Goal: Information Seeking & Learning: Learn about a topic

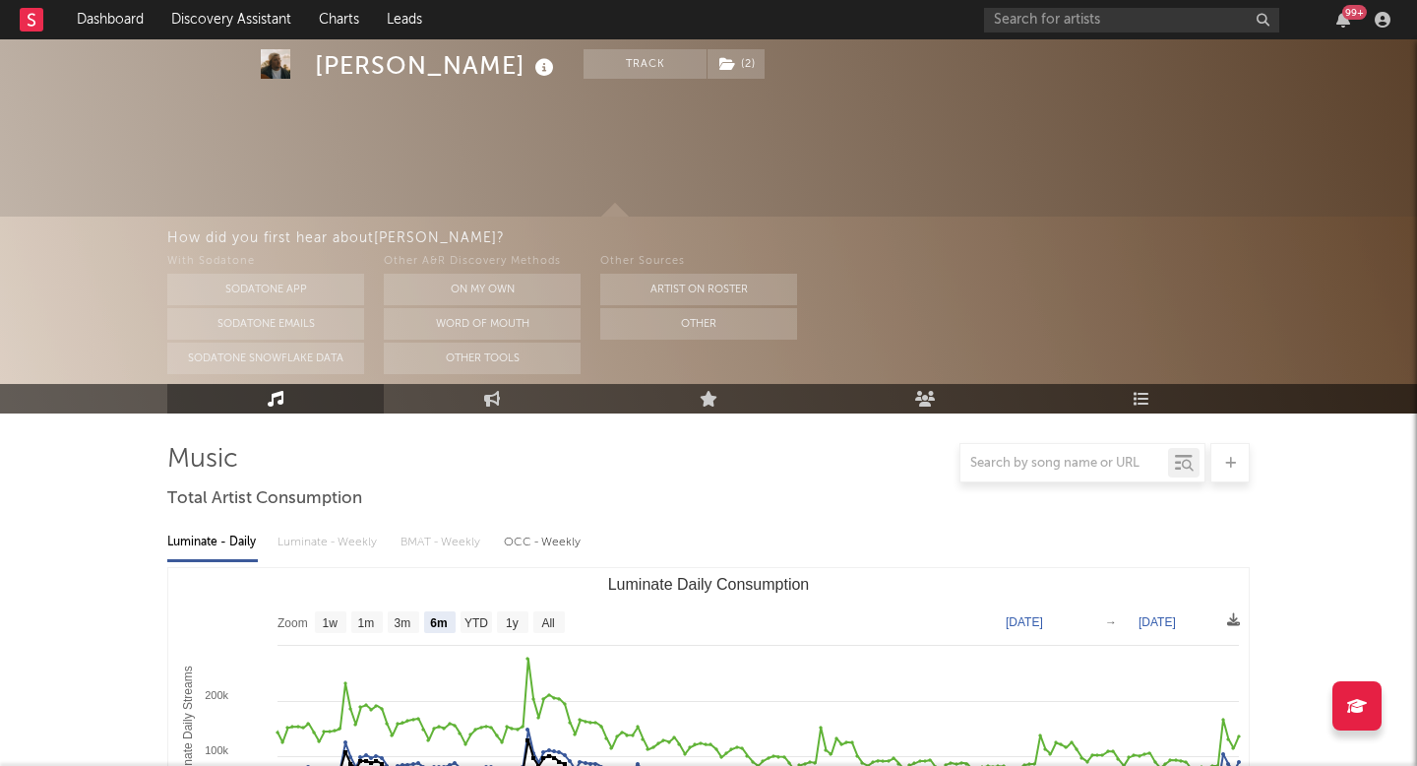
select select "6m"
select select "1w"
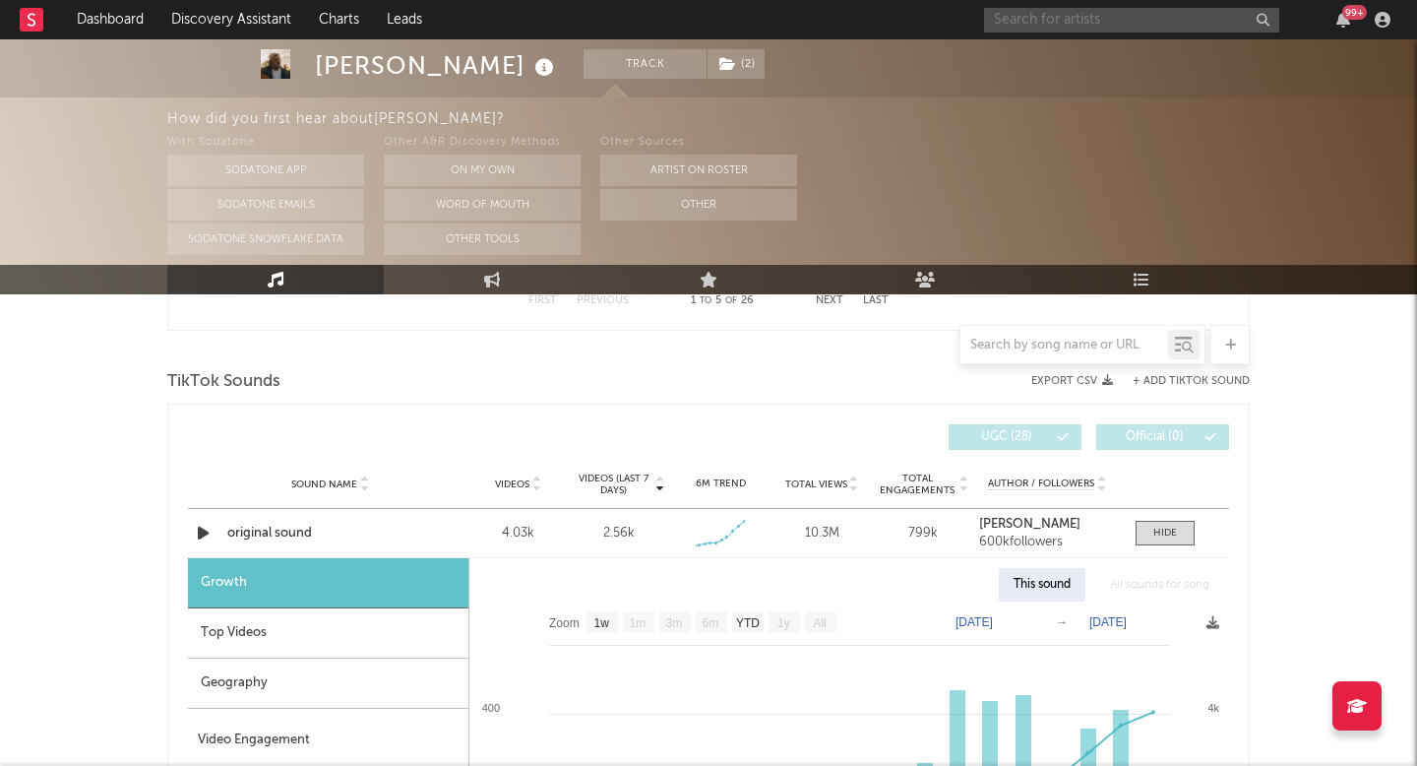
click at [1050, 26] on input "text" at bounding box center [1131, 20] width 295 height 25
type input "g"
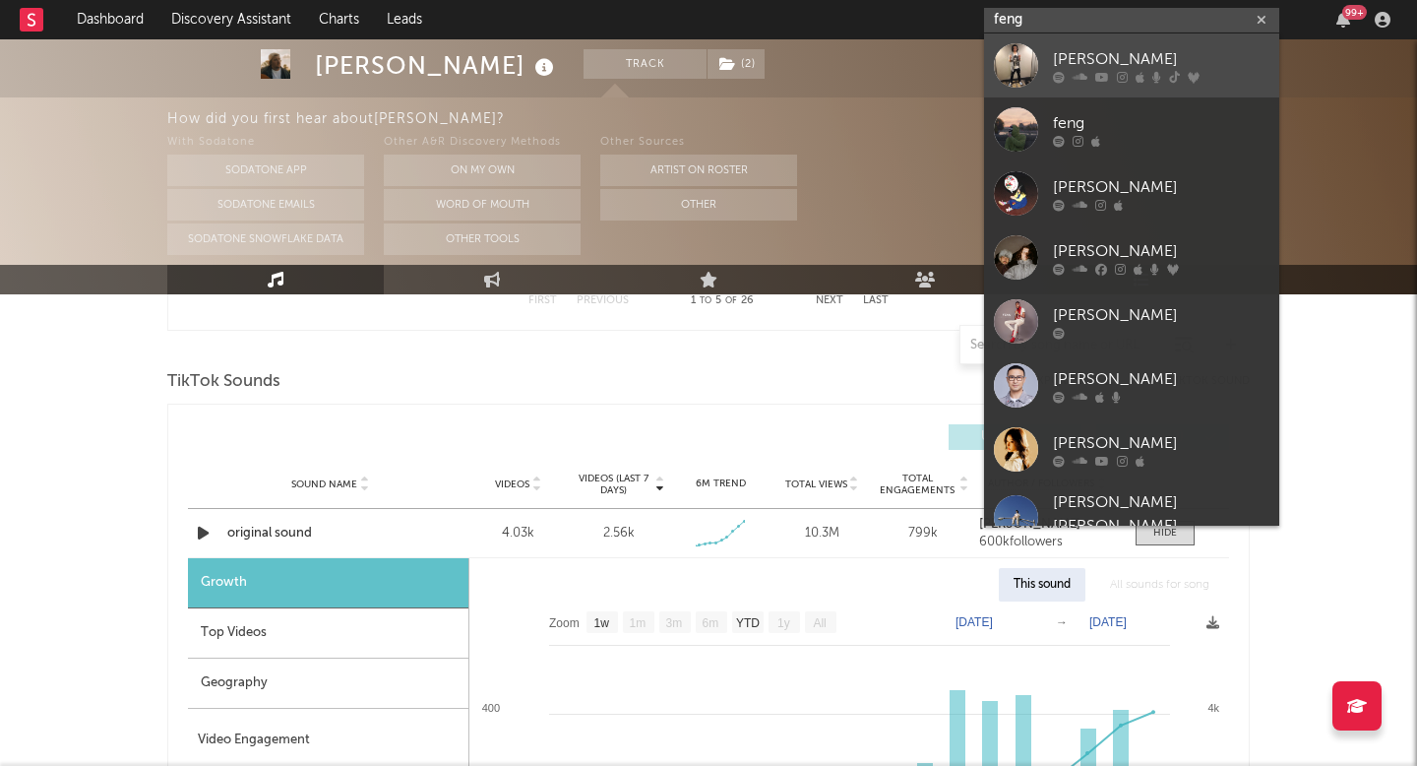
type input "feng"
click at [1096, 55] on div "[PERSON_NAME]" at bounding box center [1161, 59] width 217 height 24
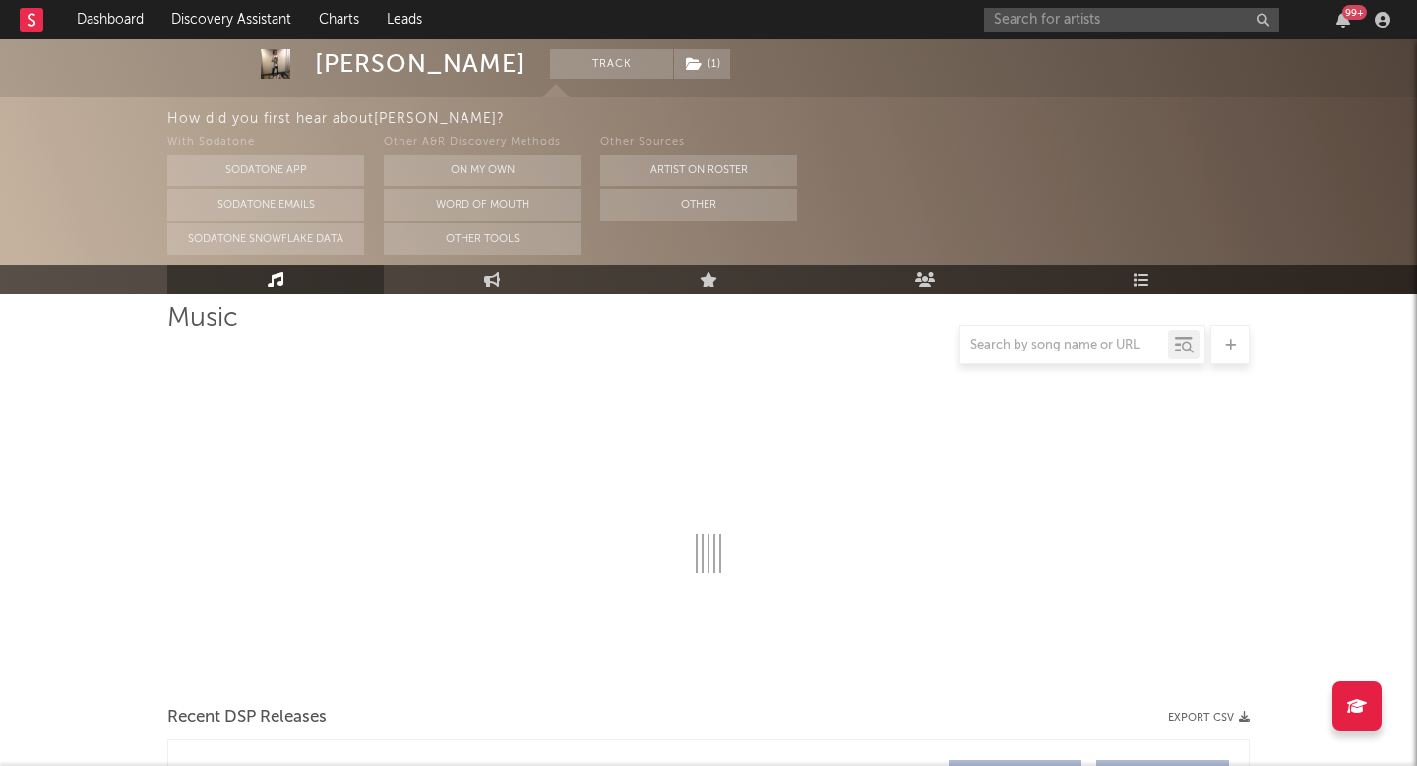
select select "6m"
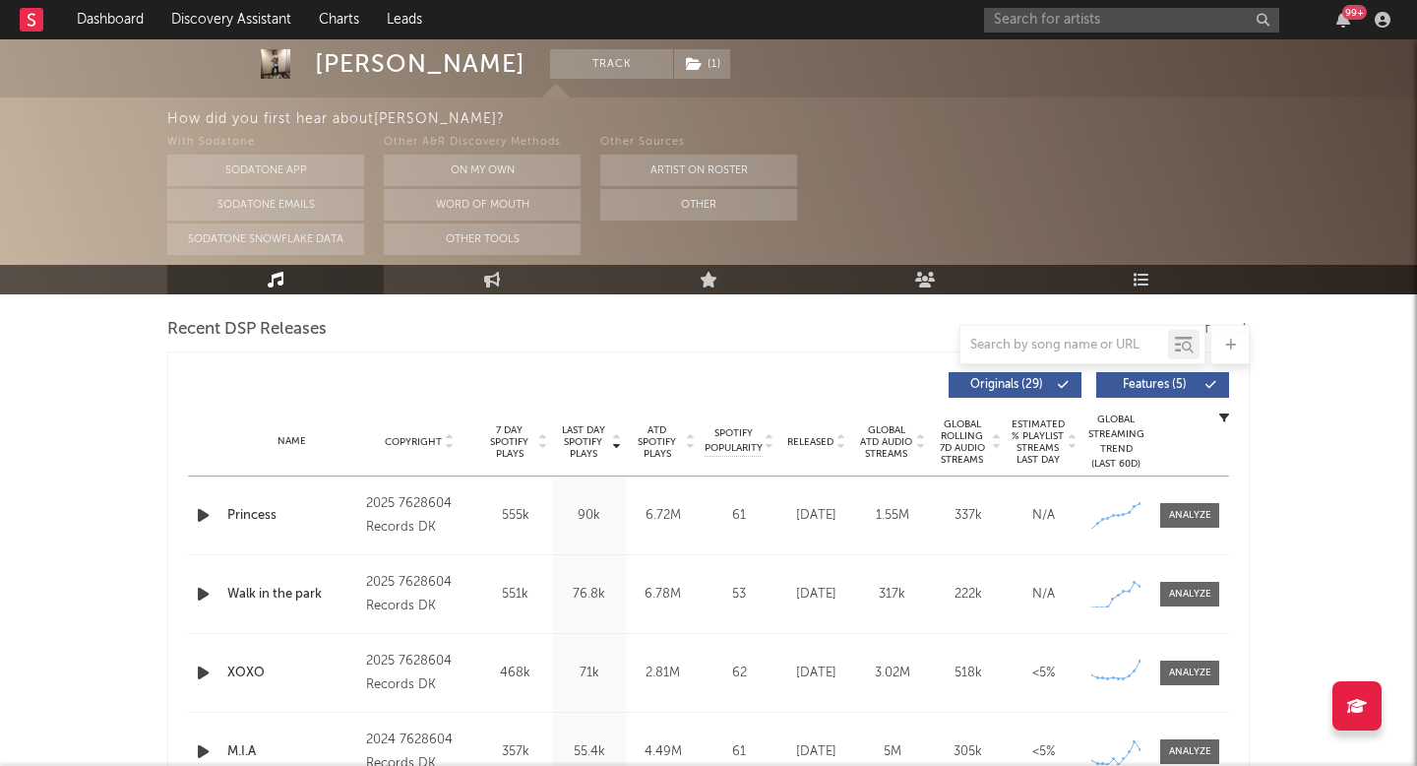
scroll to position [783, 0]
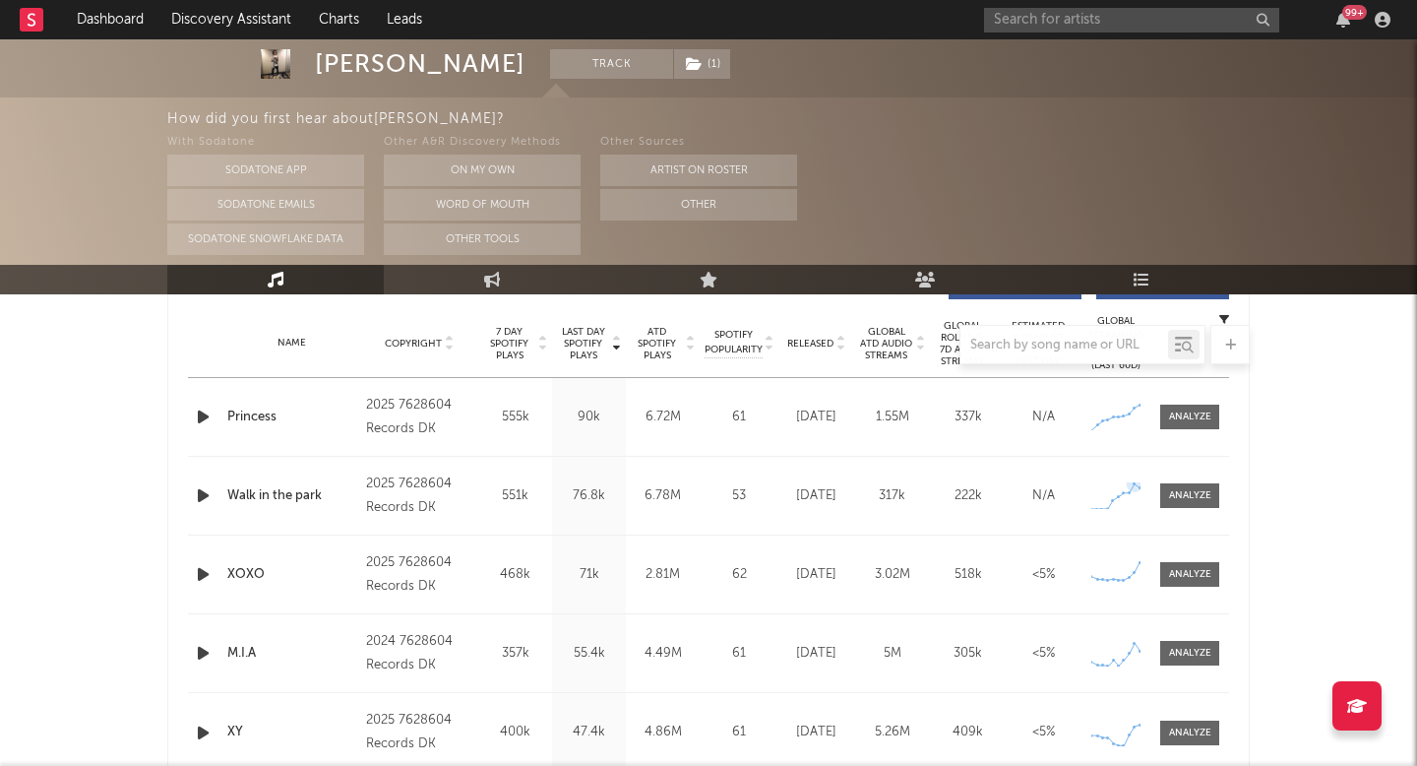
click at [1174, 478] on div "Name Walk in the park Copyright 2025 7628604 Records DK Label 7628604 Records D…" at bounding box center [708, 496] width 1041 height 78
click at [1192, 481] on div "Name Walk in the park Copyright 2025 7628604 Records DK Label 7628604 Records D…" at bounding box center [708, 496] width 1041 height 78
click at [1189, 498] on div at bounding box center [1190, 495] width 42 height 15
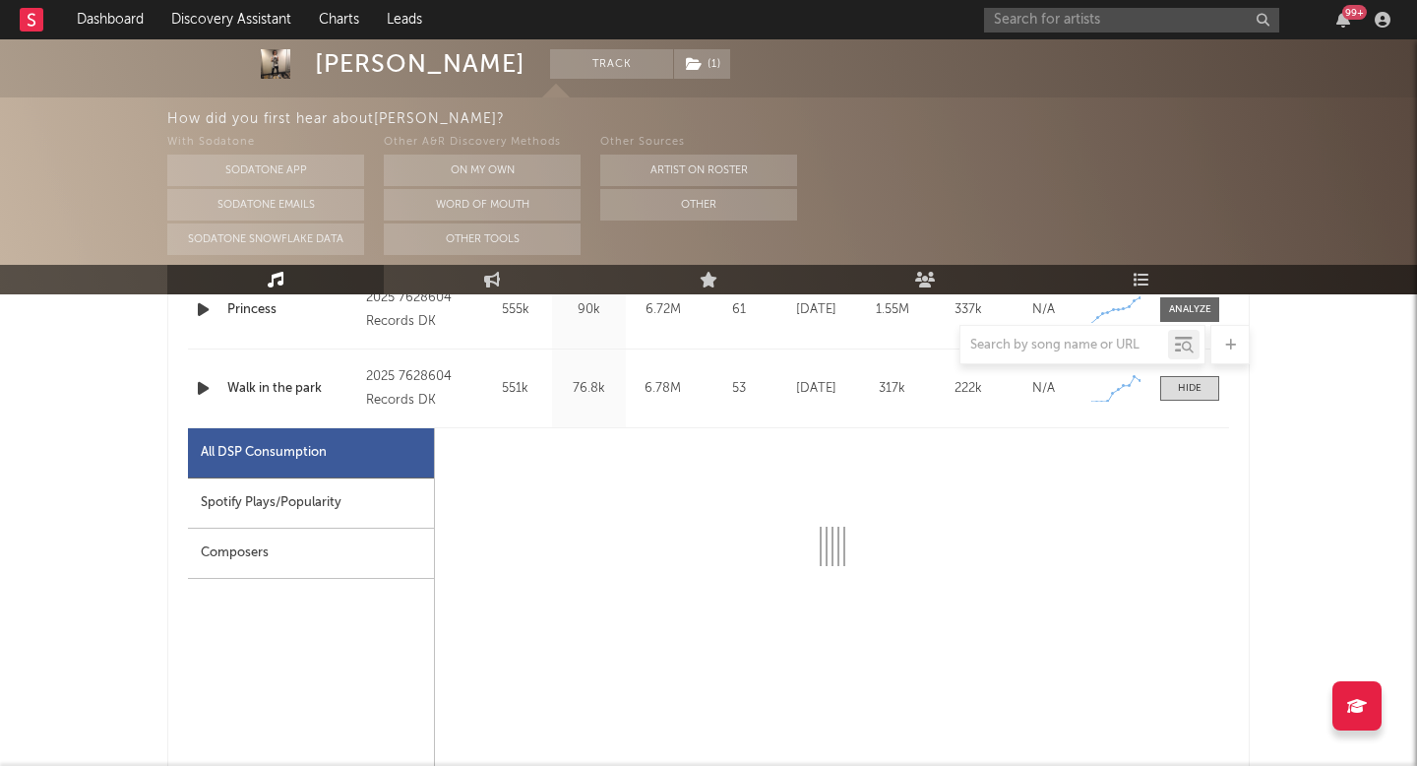
select select "1w"
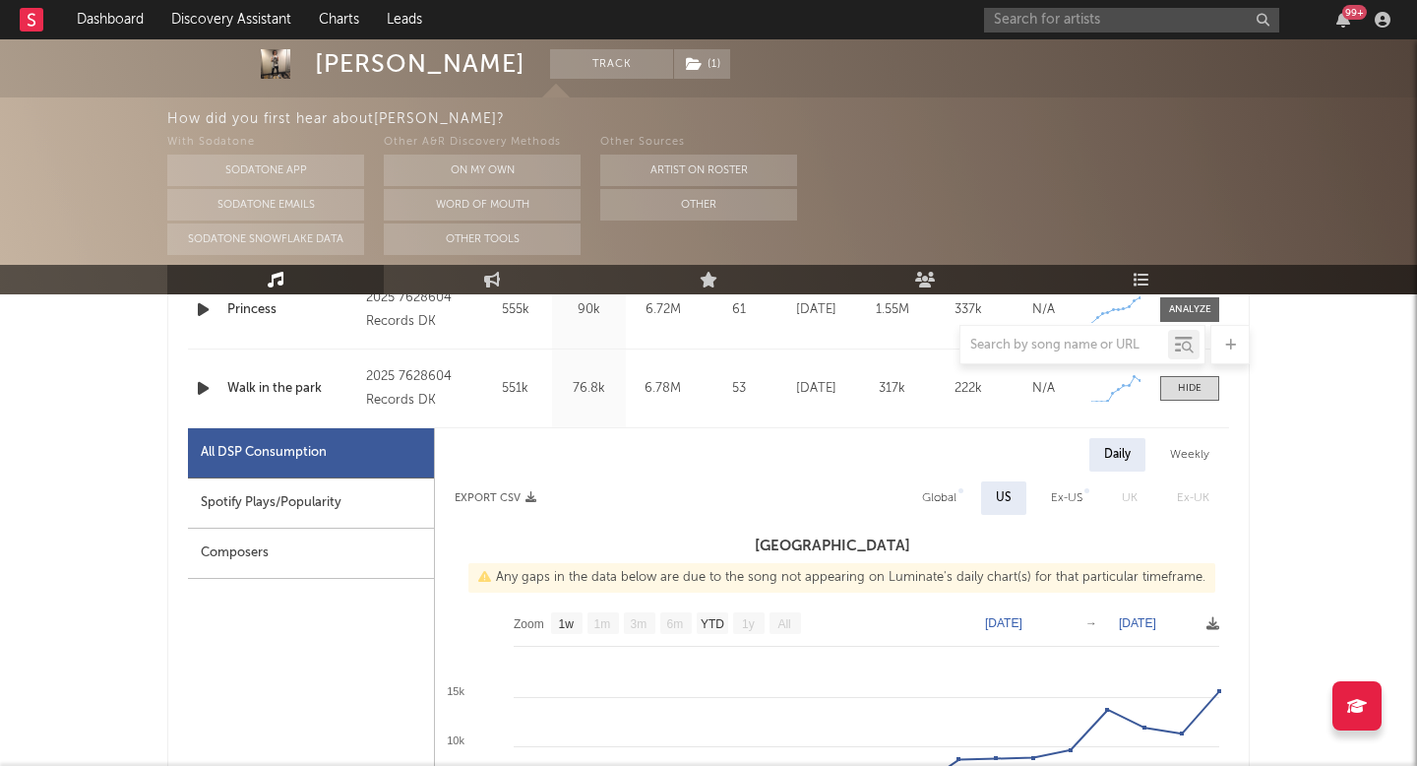
scroll to position [891, 0]
click at [1187, 450] on div "Weekly" at bounding box center [1190, 453] width 69 height 33
select select "1w"
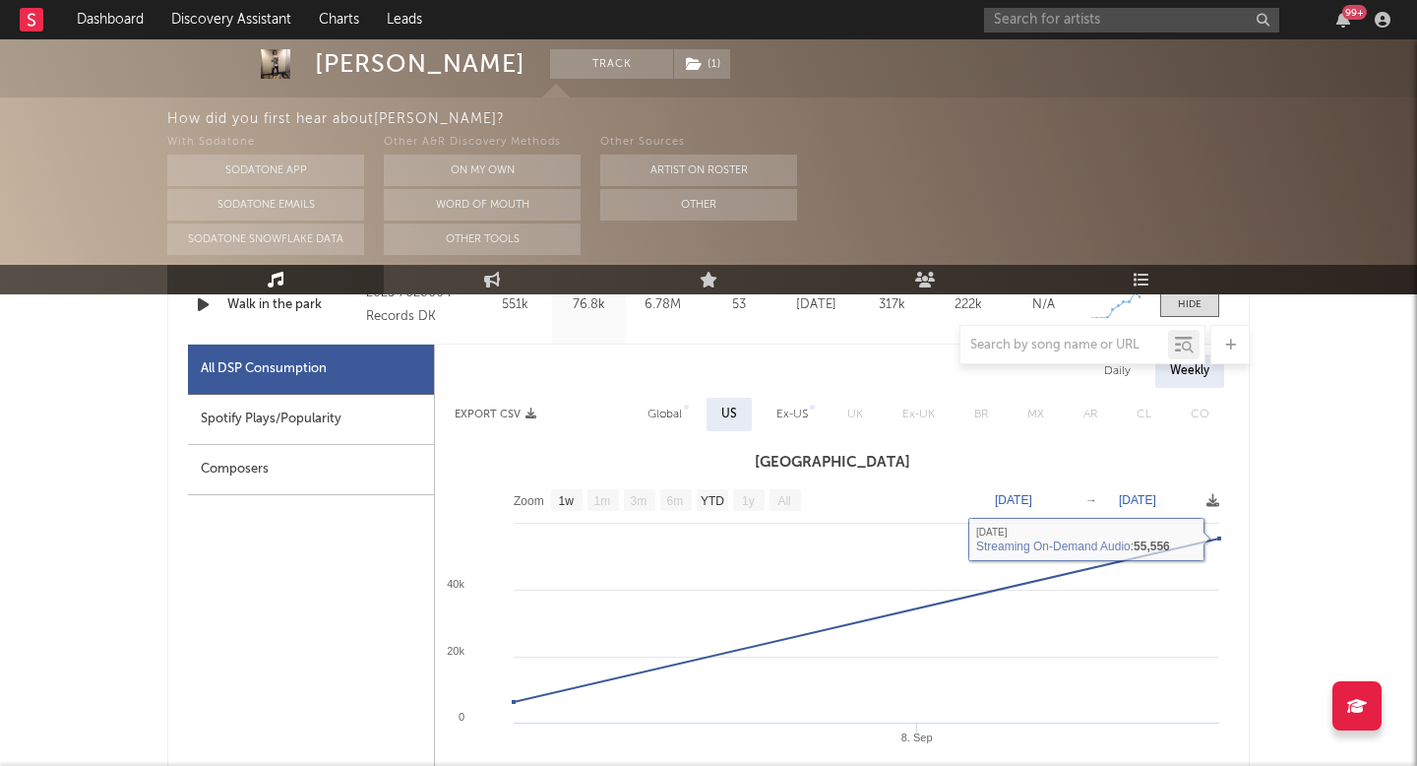
scroll to position [898, 0]
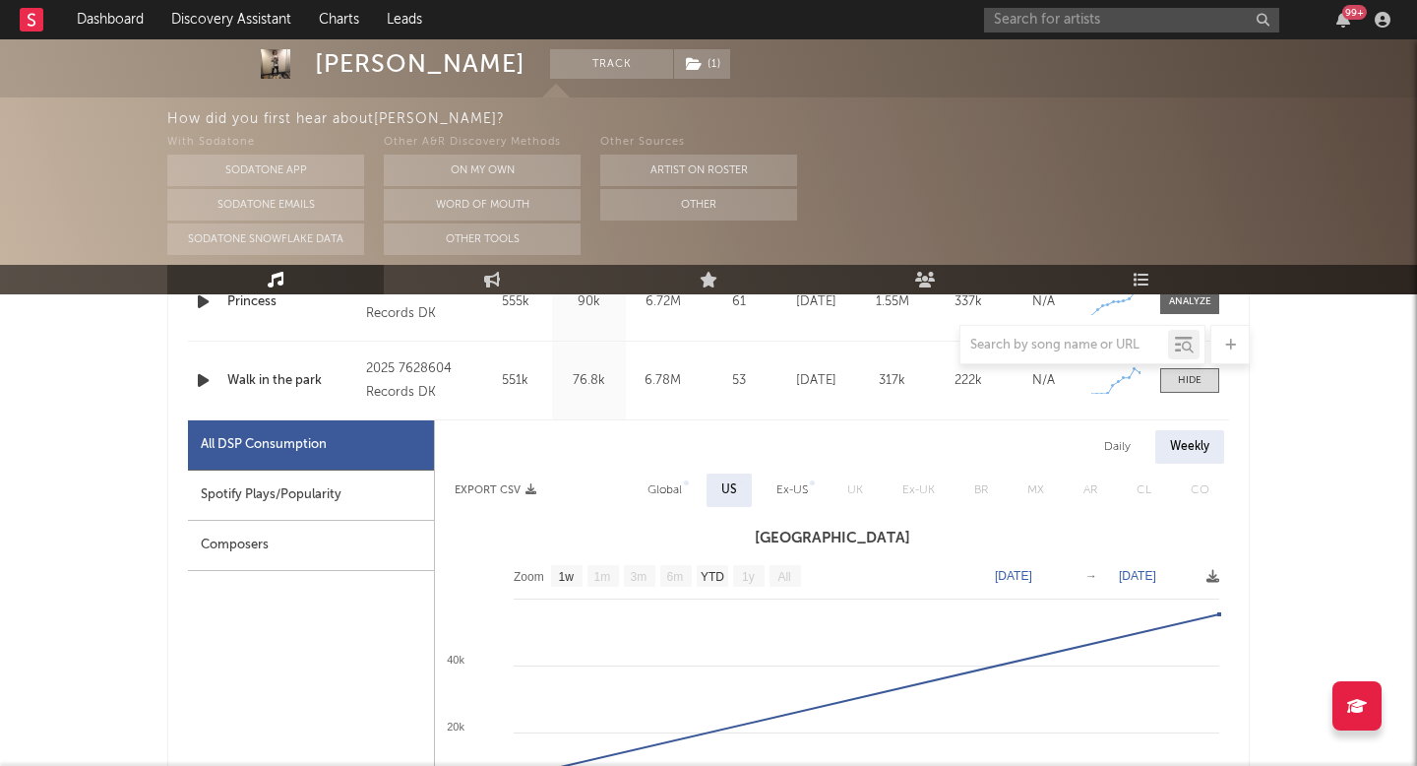
click at [657, 477] on div "Global" at bounding box center [665, 489] width 64 height 33
select select "1w"
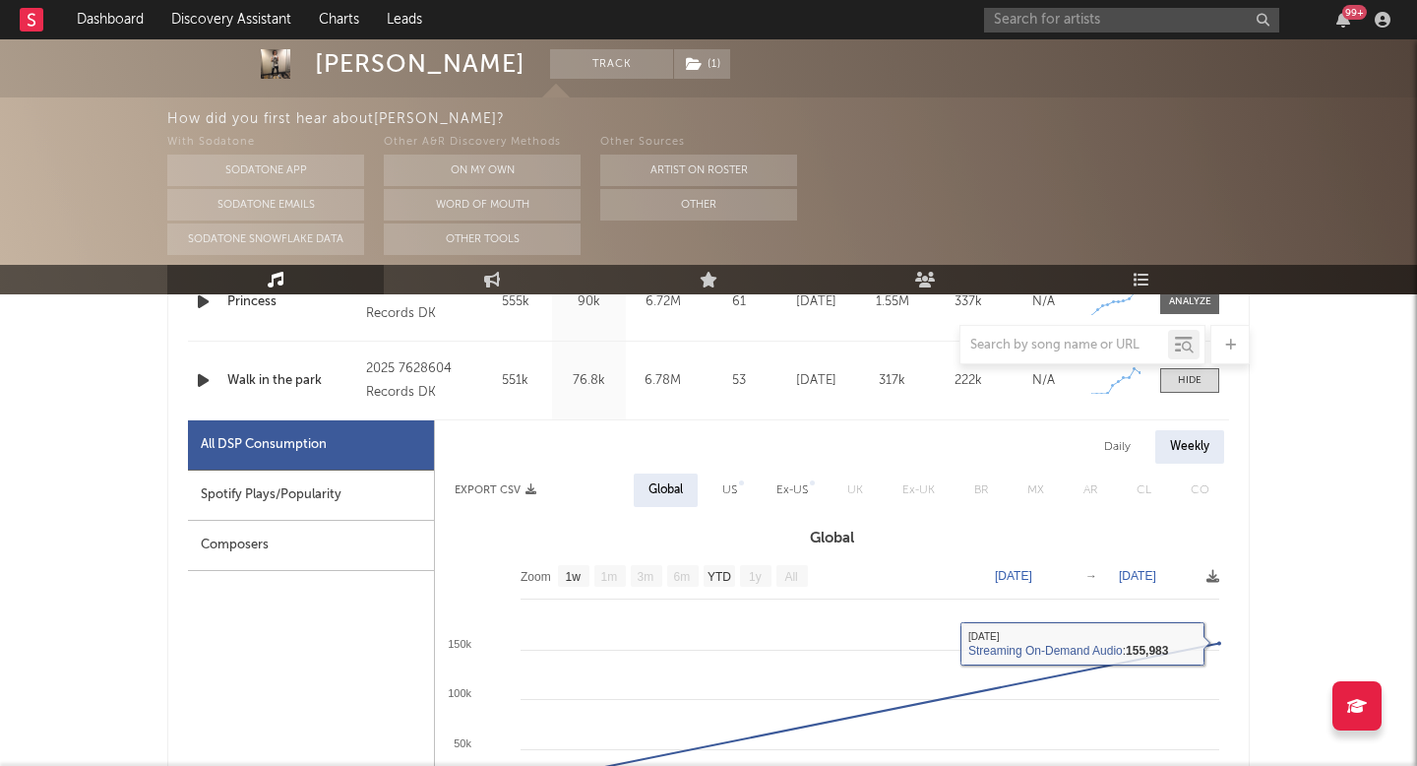
click at [741, 482] on div at bounding box center [741, 482] width 5 height 5
select select "1w"
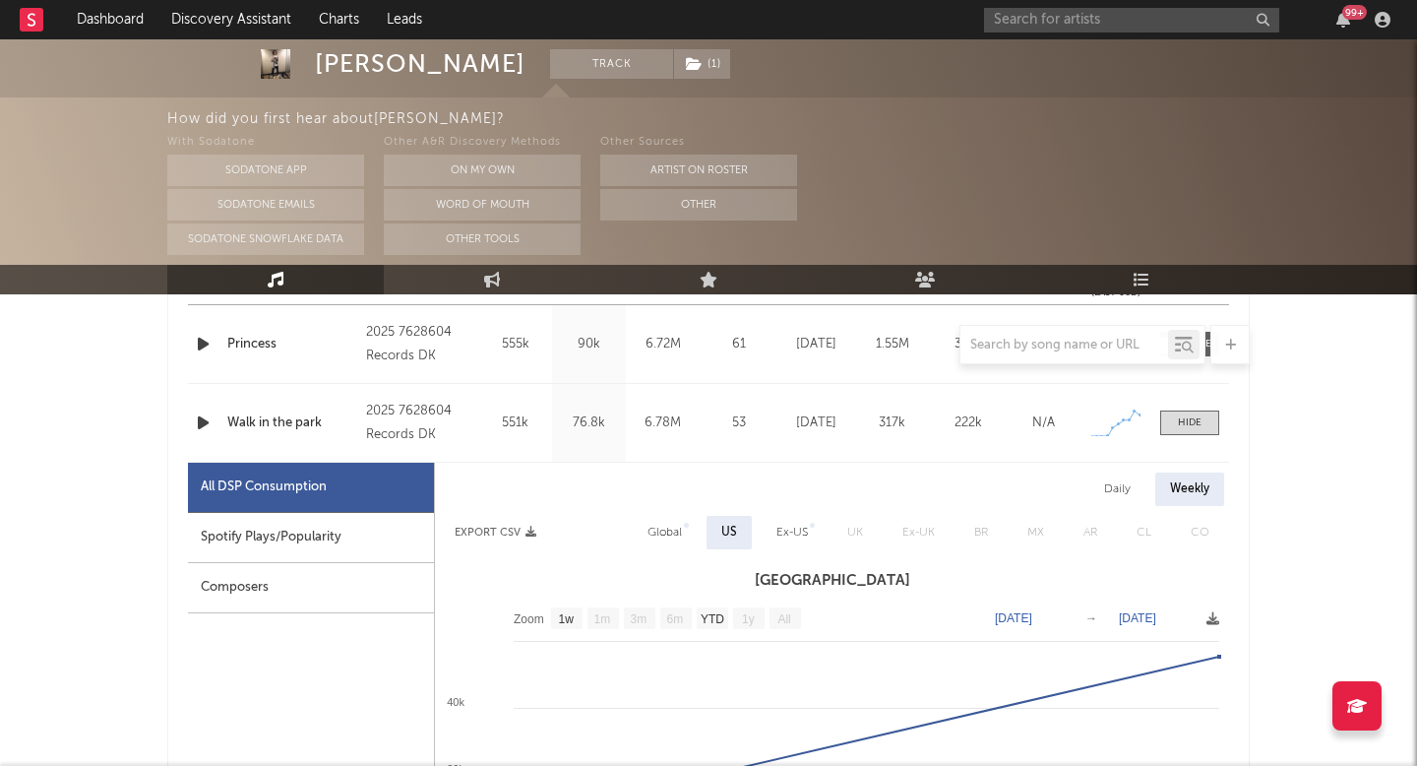
scroll to position [854, 0]
click at [1123, 505] on div "Daily" at bounding box center [1118, 489] width 56 height 33
select select "1w"
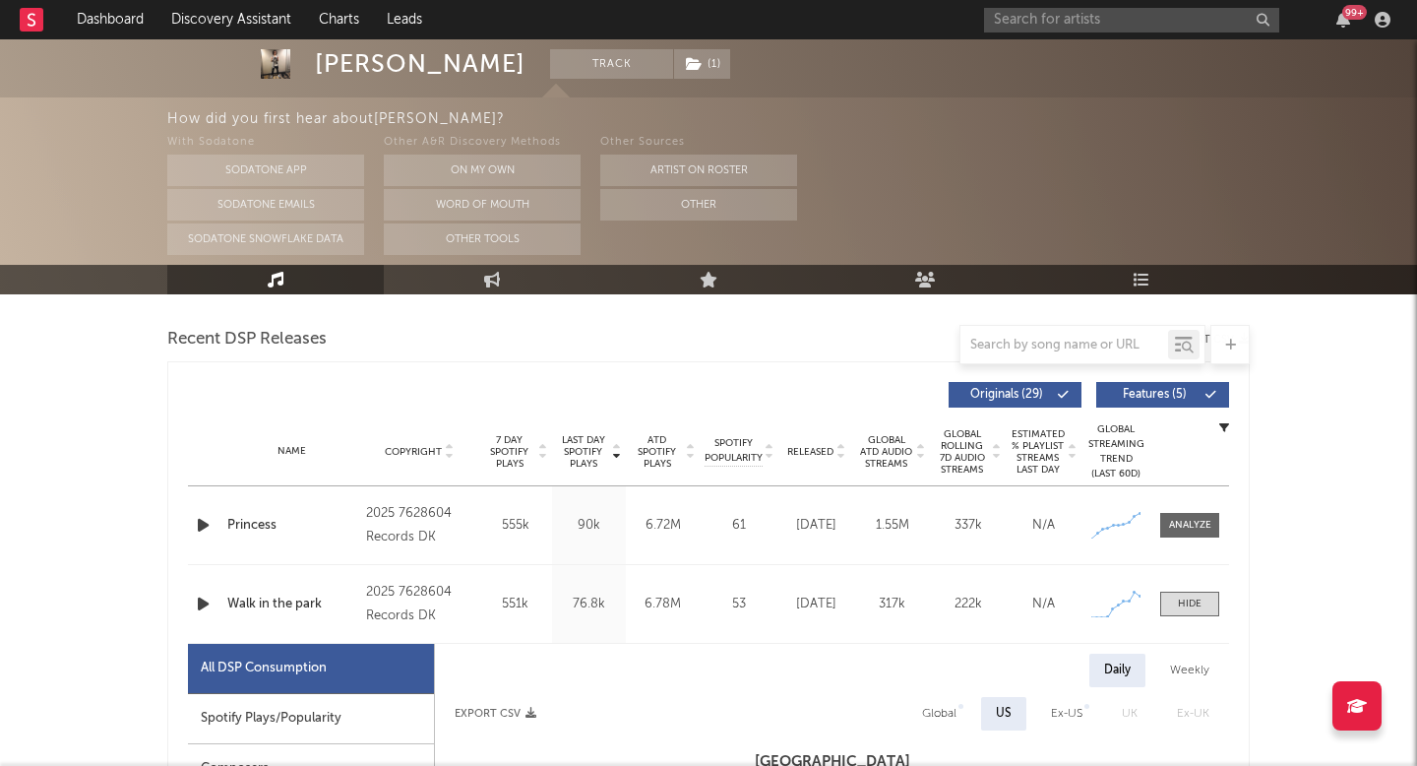
scroll to position [668, 0]
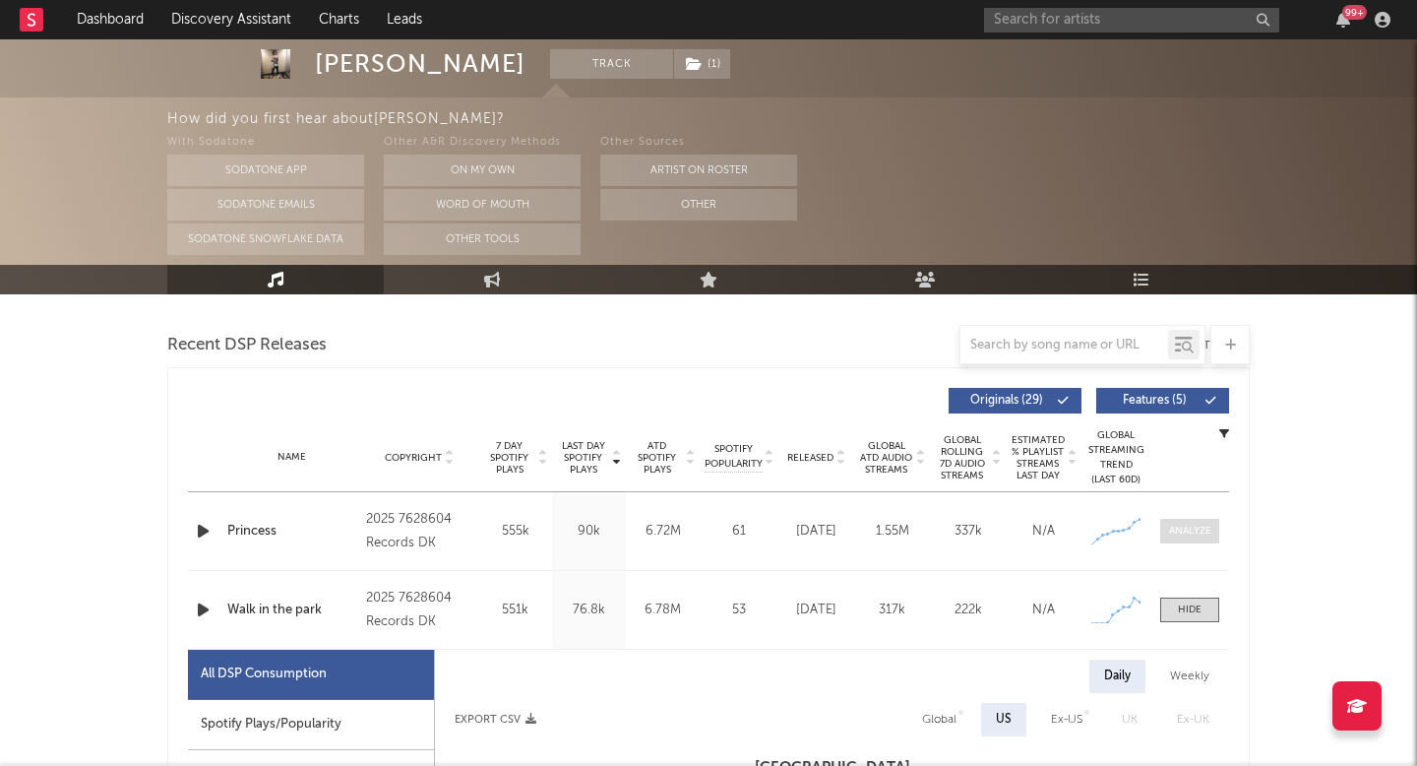
click at [1189, 534] on div at bounding box center [1190, 531] width 42 height 15
select select "1w"
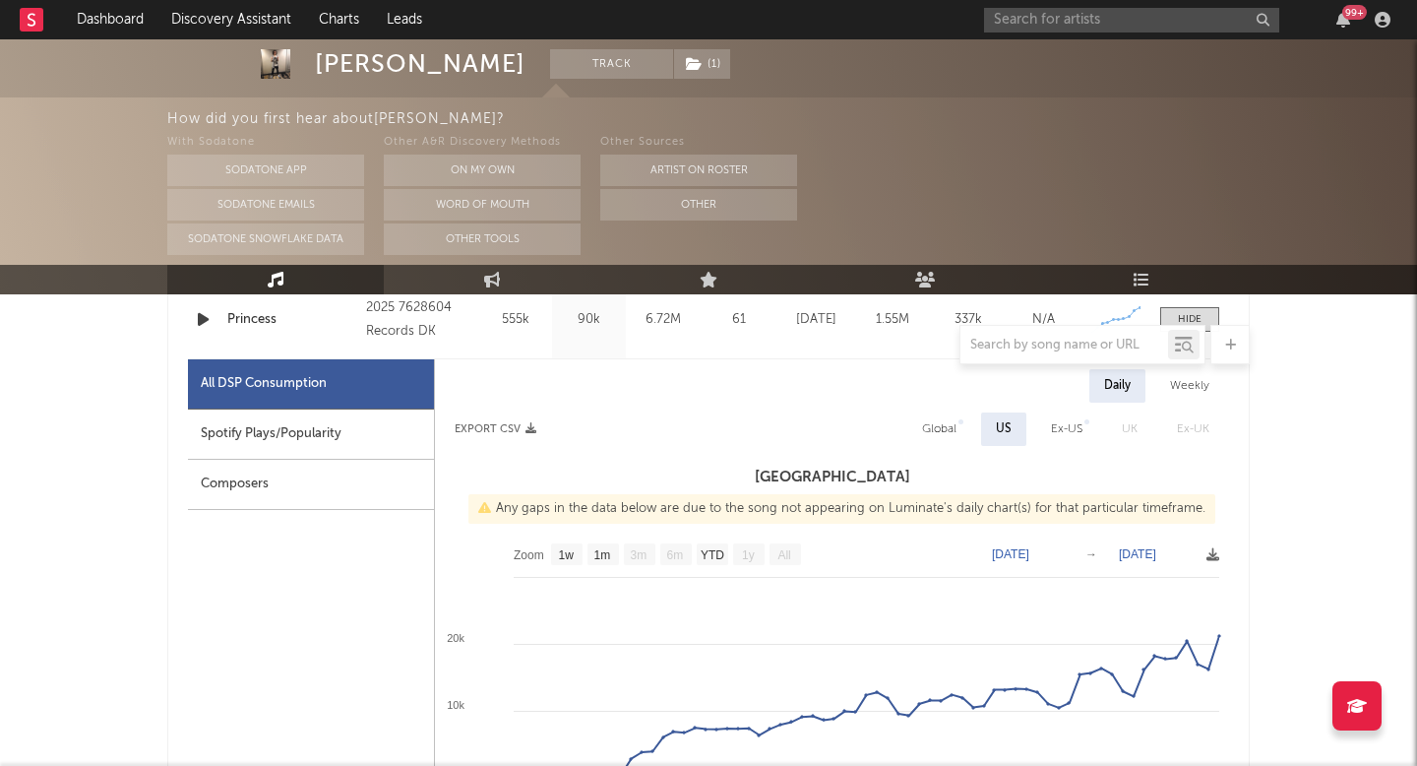
scroll to position [882, 0]
click at [1200, 384] on div "Weekly" at bounding box center [1190, 383] width 69 height 33
select select "1w"
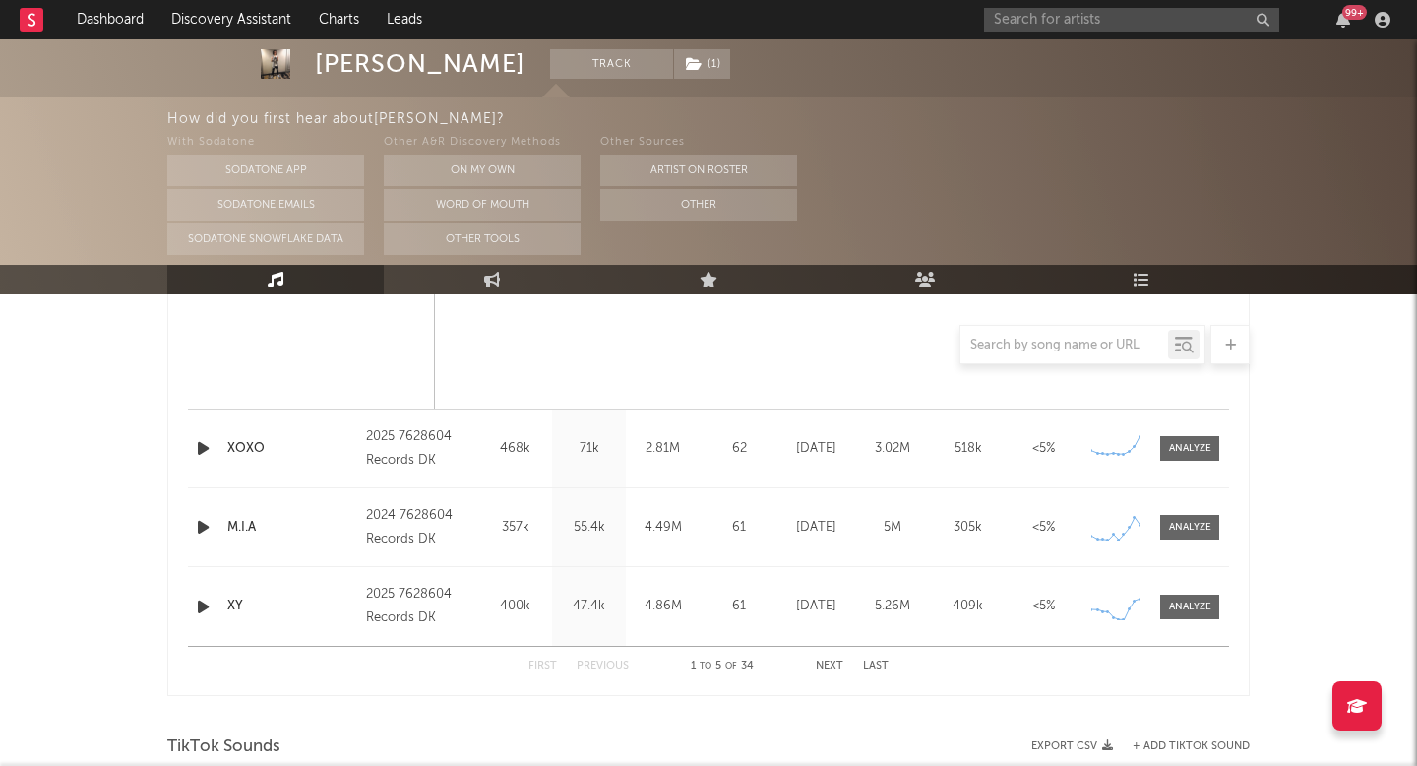
scroll to position [2698, 0]
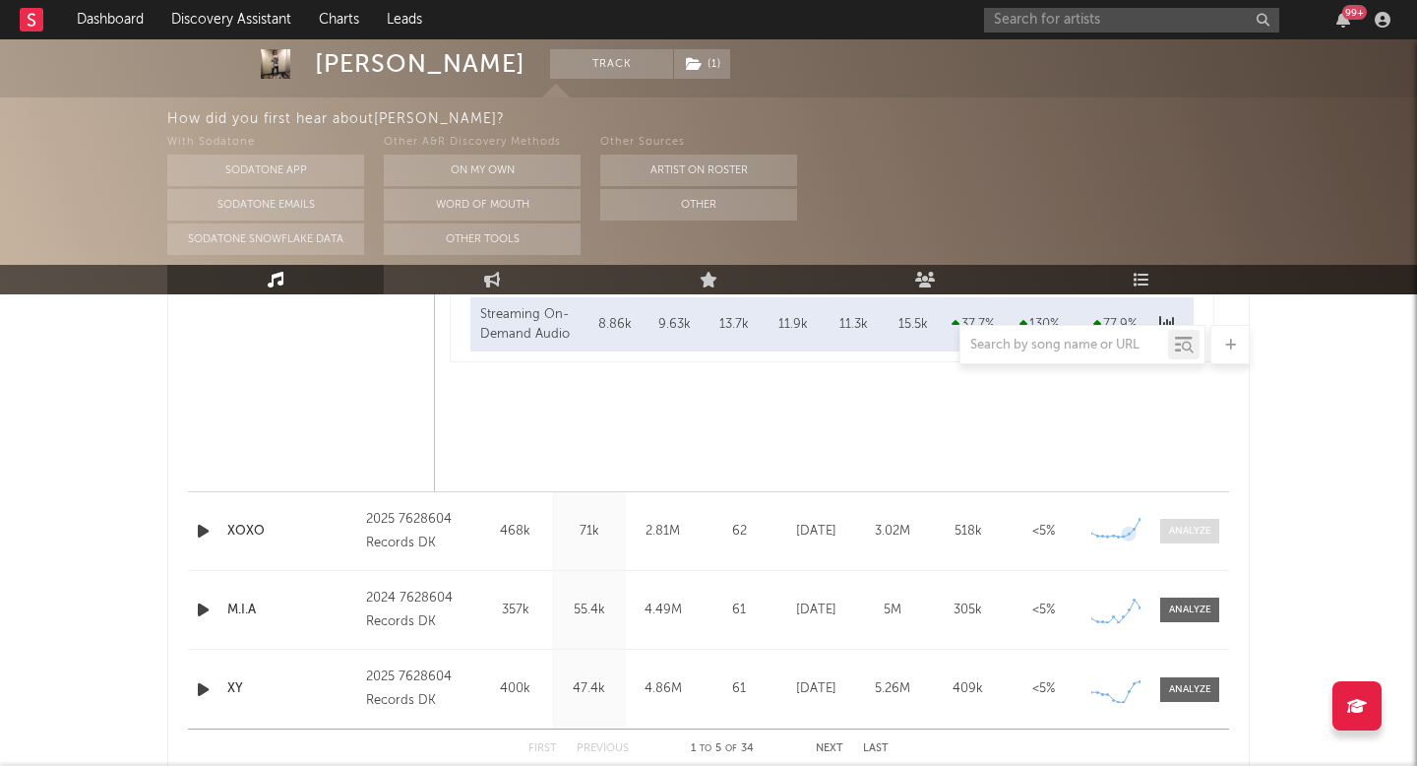
click at [1179, 519] on span at bounding box center [1190, 531] width 59 height 25
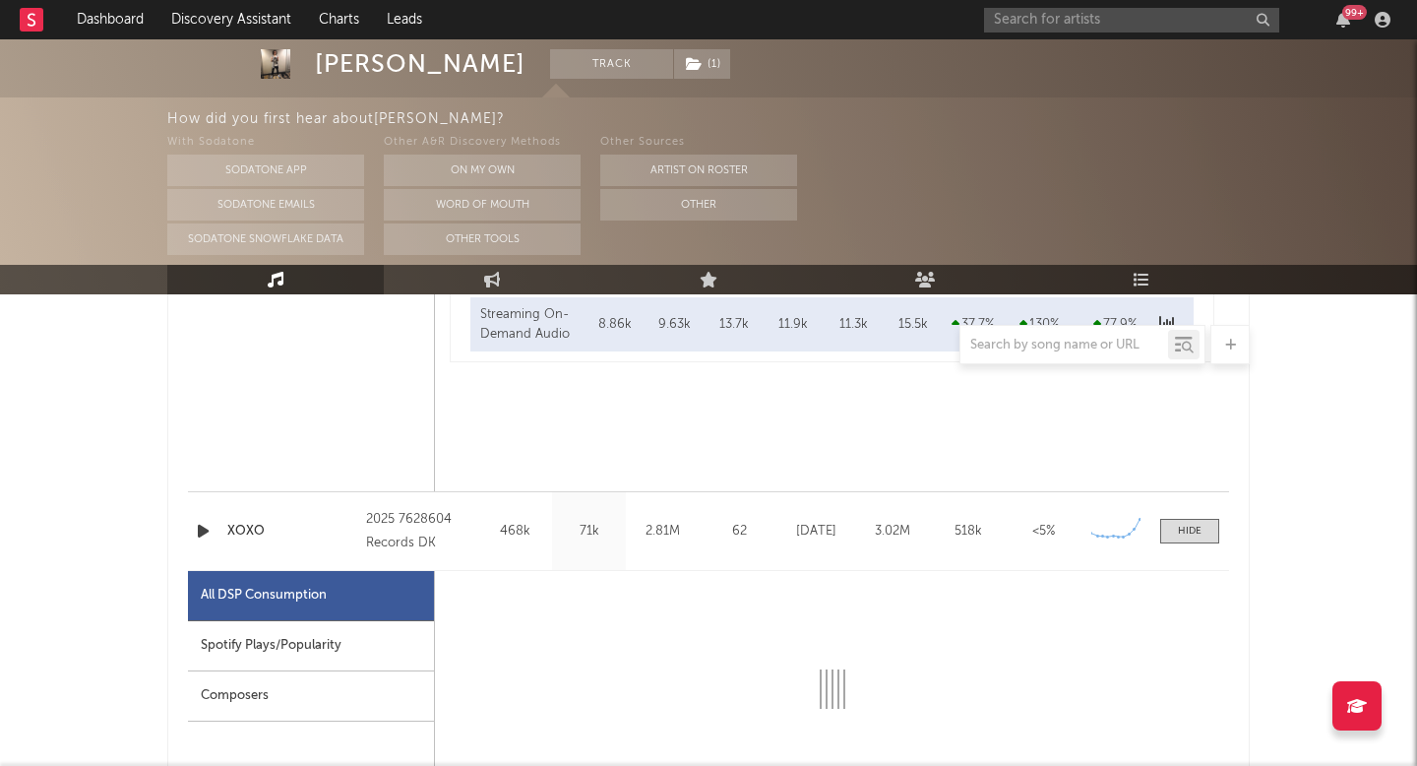
select select "1w"
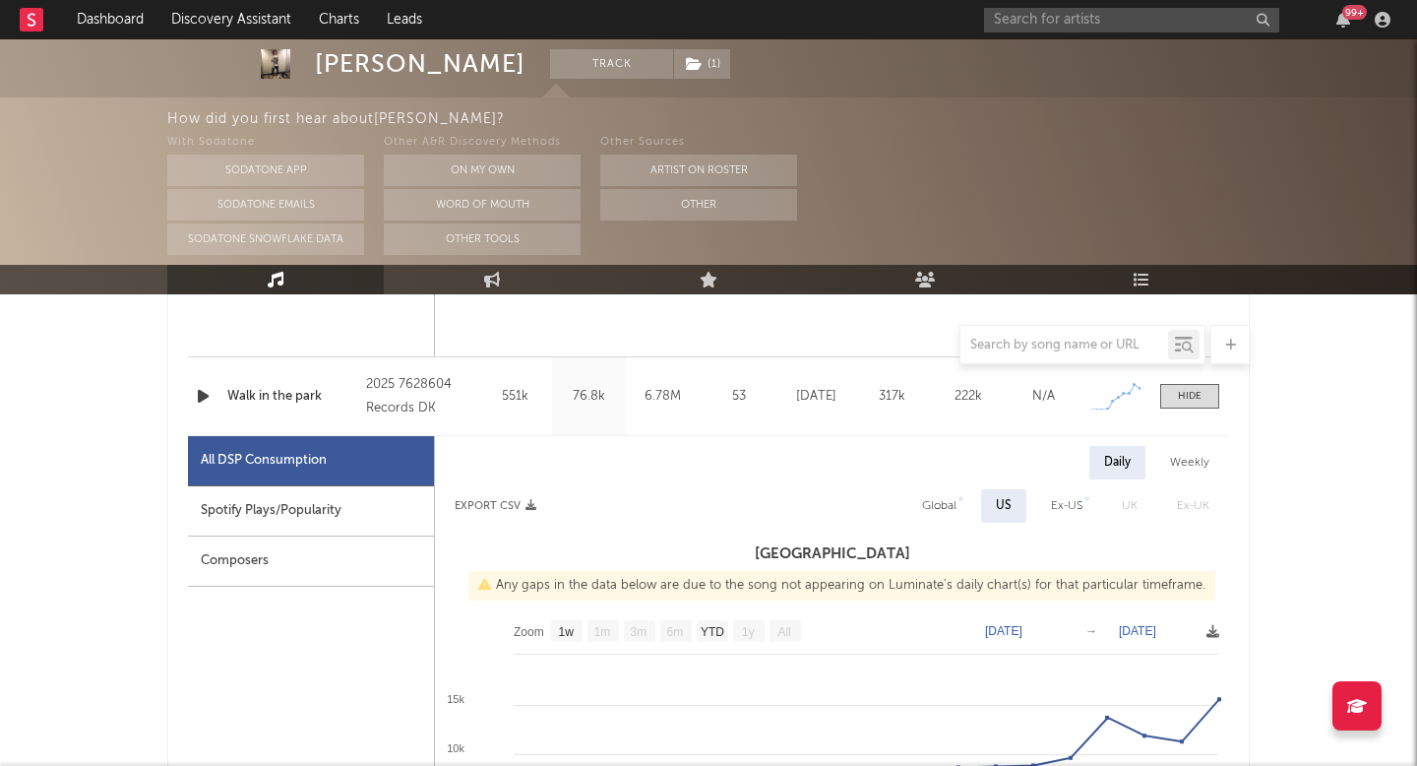
scroll to position [1851, 0]
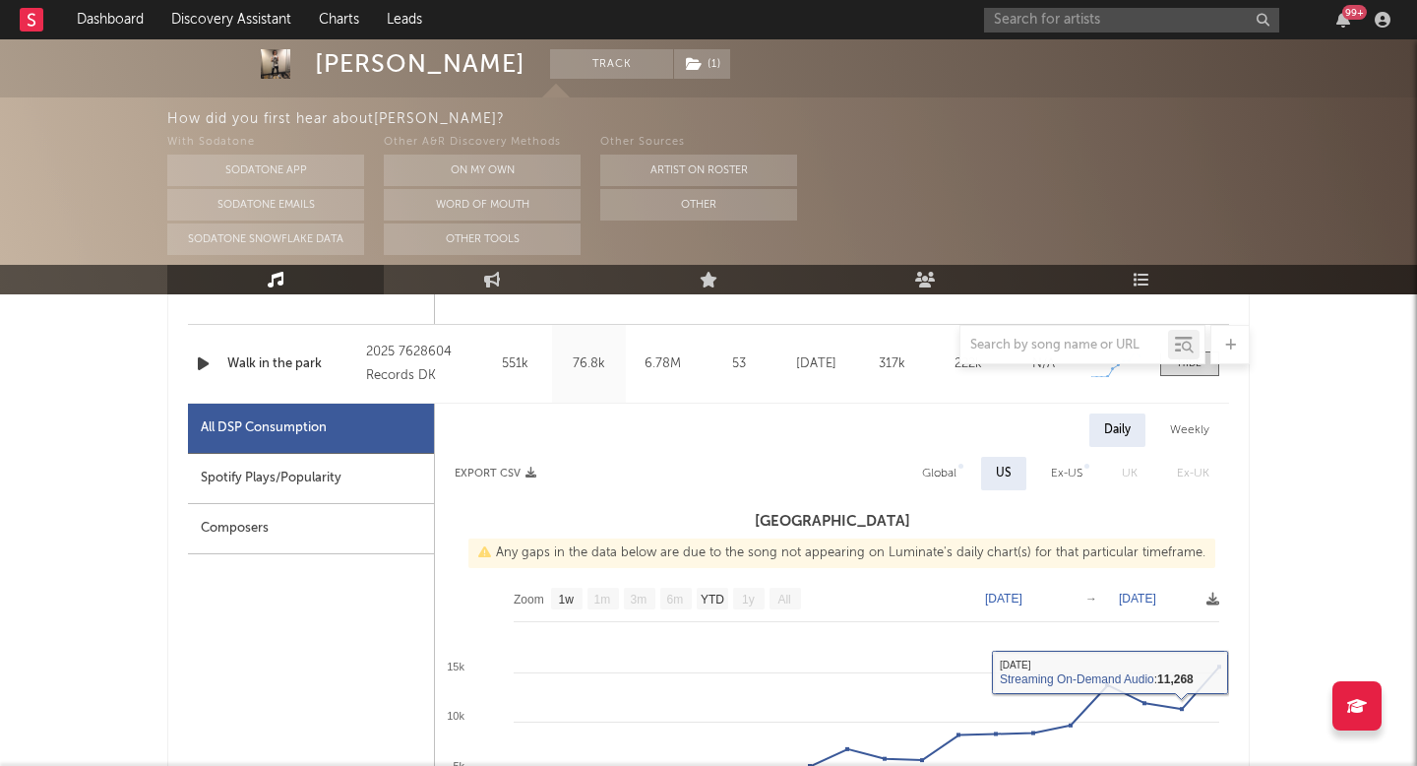
click at [1175, 418] on div "Weekly" at bounding box center [1190, 429] width 69 height 33
select select "1w"
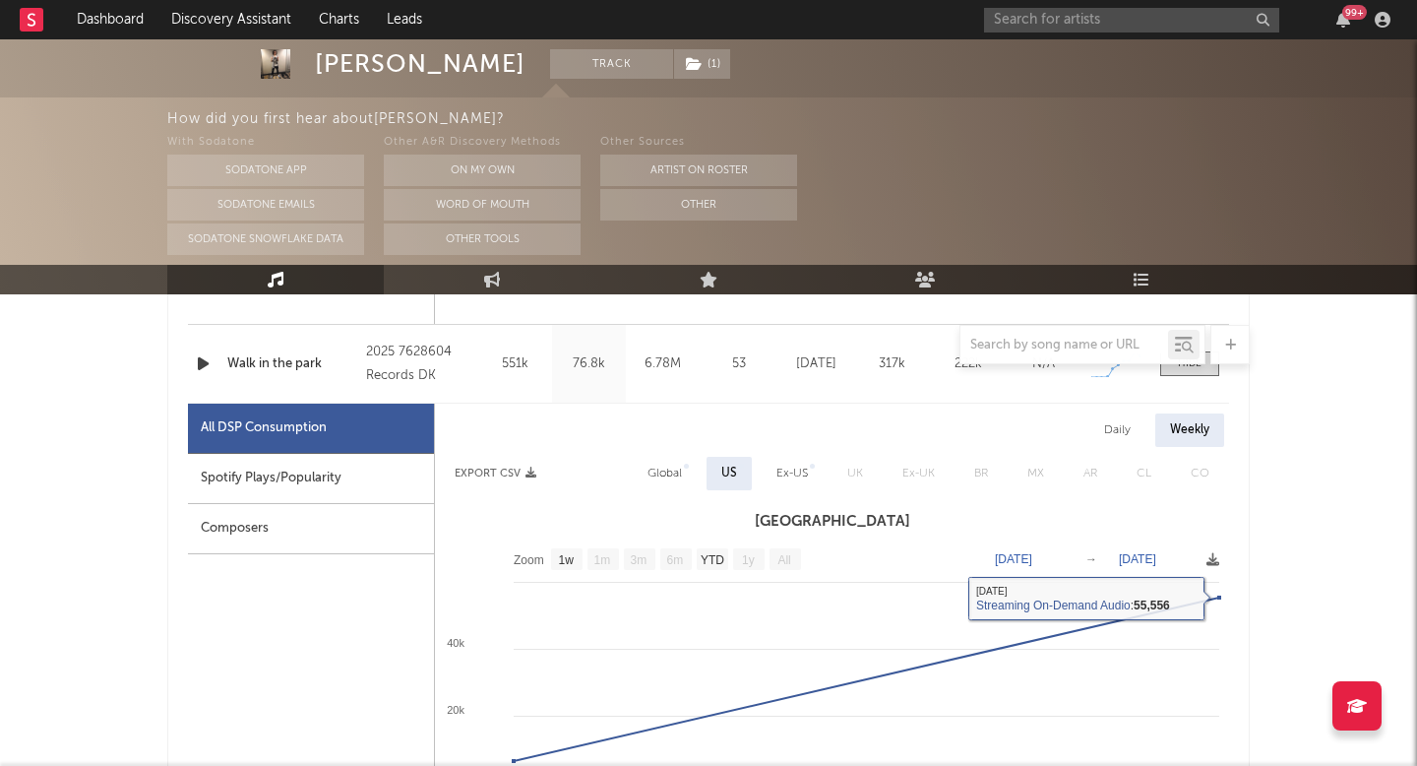
click at [659, 468] on div "Global" at bounding box center [665, 474] width 34 height 24
select select "1w"
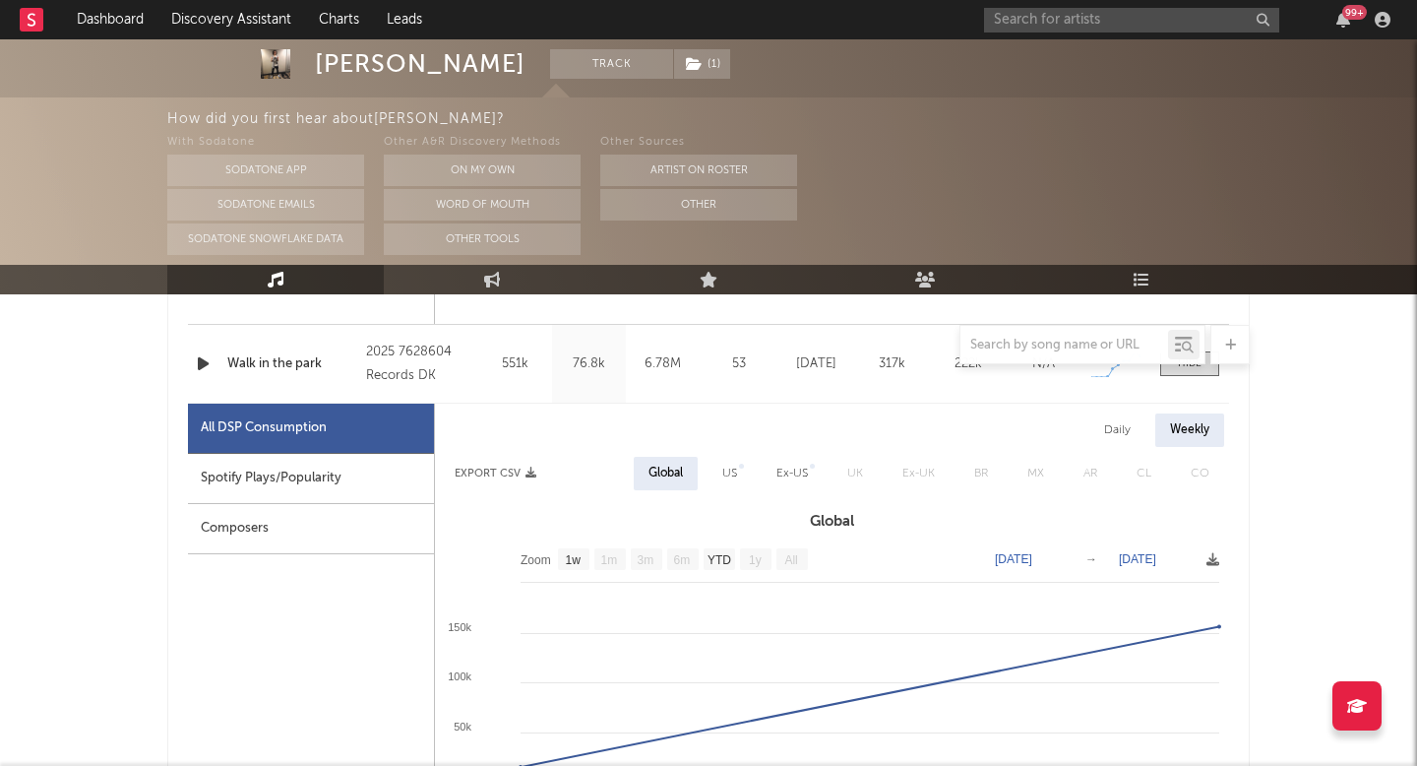
click at [1121, 436] on div "Daily" at bounding box center [1118, 429] width 56 height 33
select select "1w"
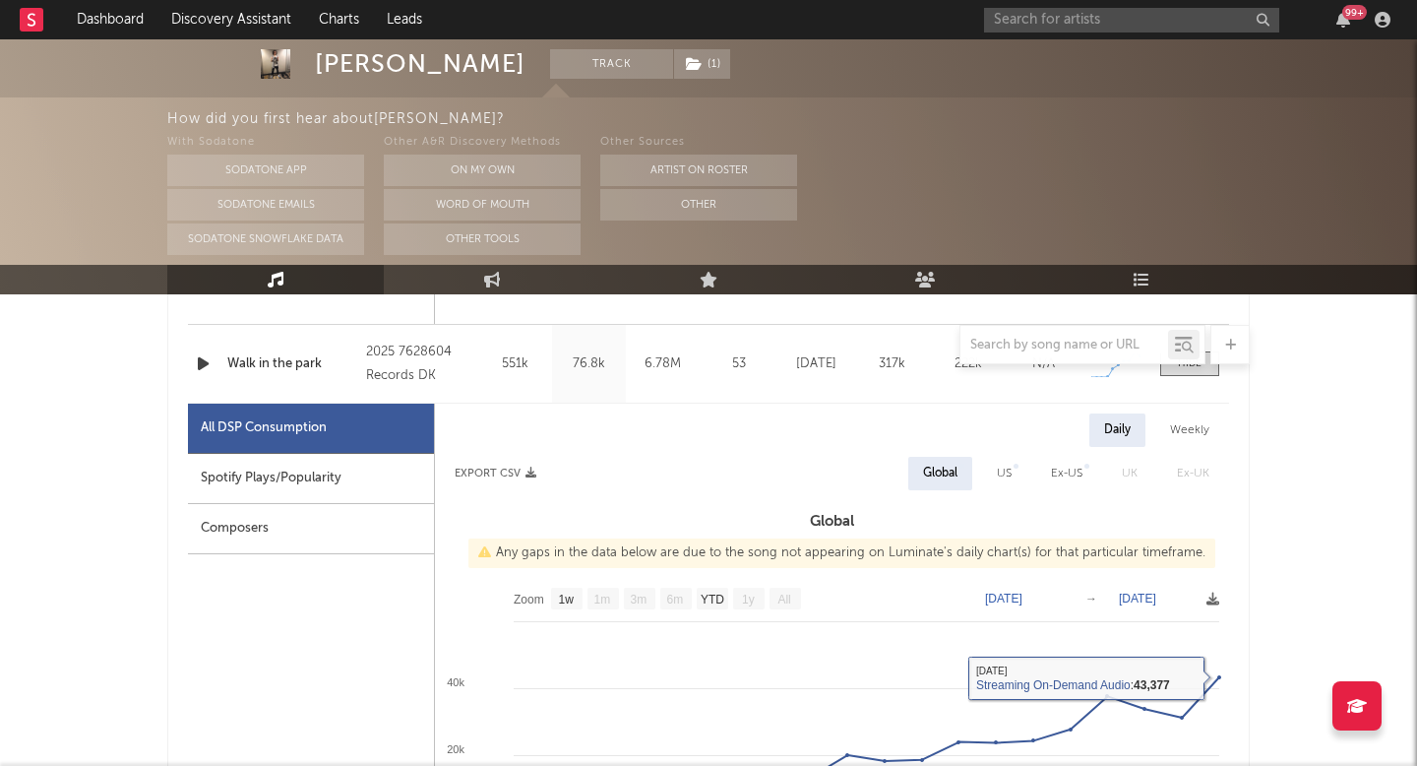
click at [1008, 495] on div "Daily Weekly Export CSV Global US Ex-US [GEOGRAPHIC_DATA] Ex-UK Global Any gaps…" at bounding box center [832, 757] width 794 height 688
click at [1008, 458] on div "US" at bounding box center [1004, 473] width 44 height 33
select select "1w"
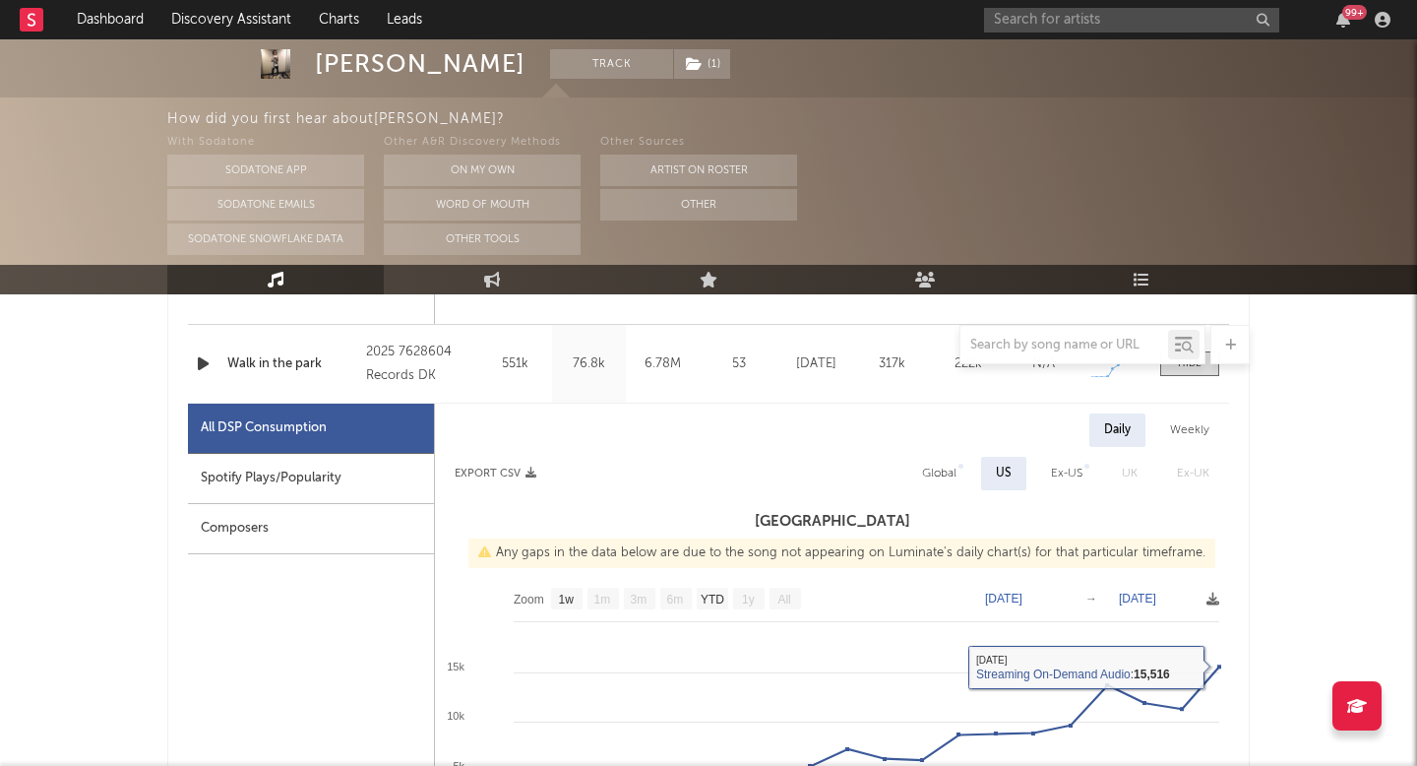
click at [930, 463] on div "Global" at bounding box center [939, 474] width 34 height 24
select select "1w"
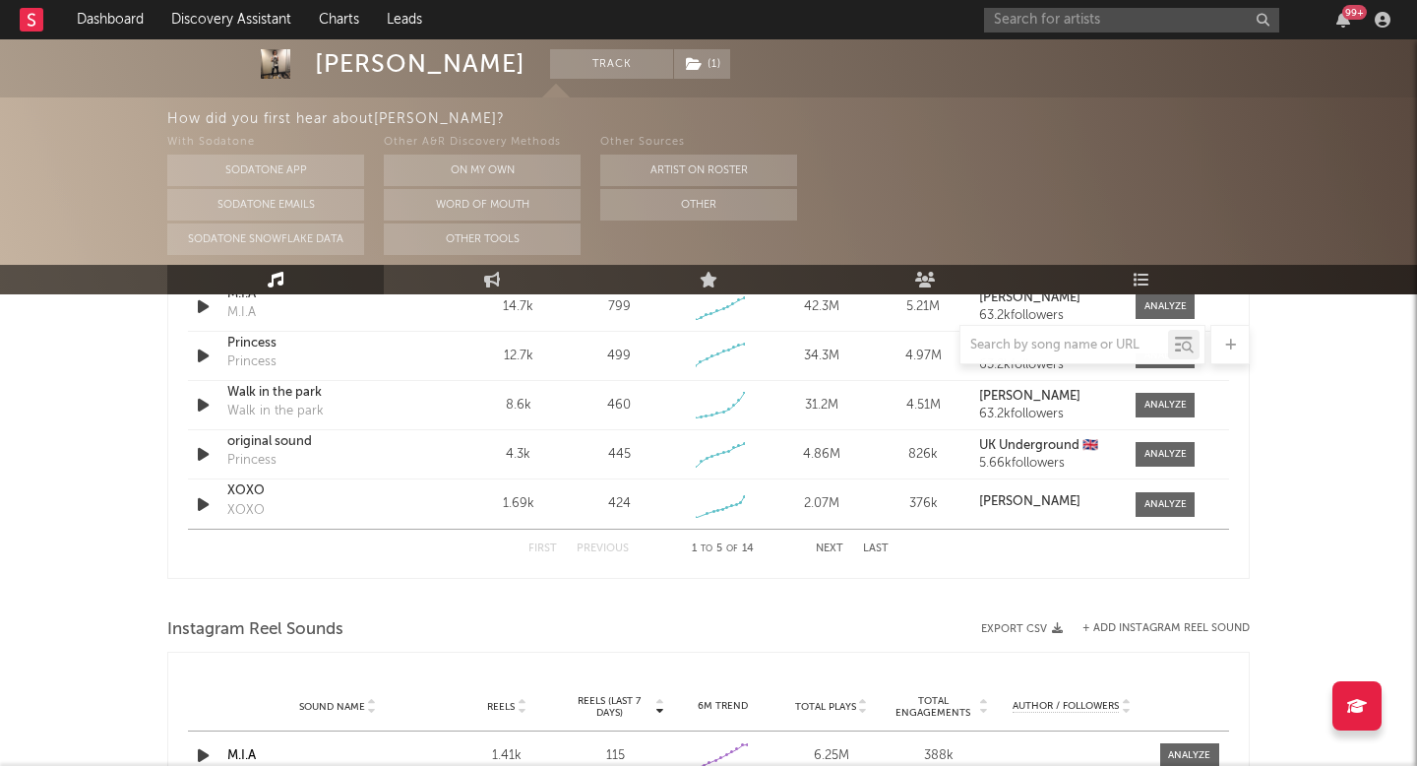
scroll to position [4302, 0]
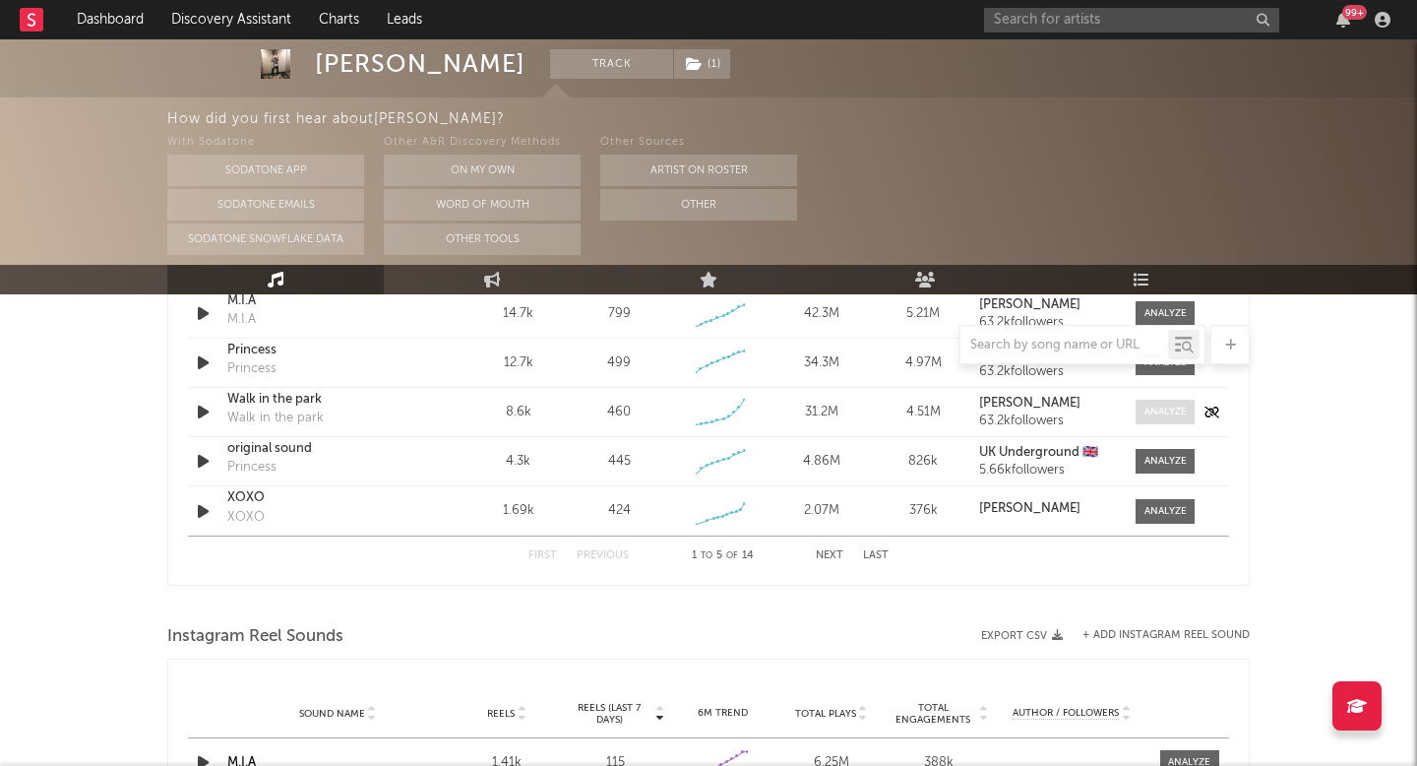
click at [1168, 409] on div at bounding box center [1166, 412] width 42 height 15
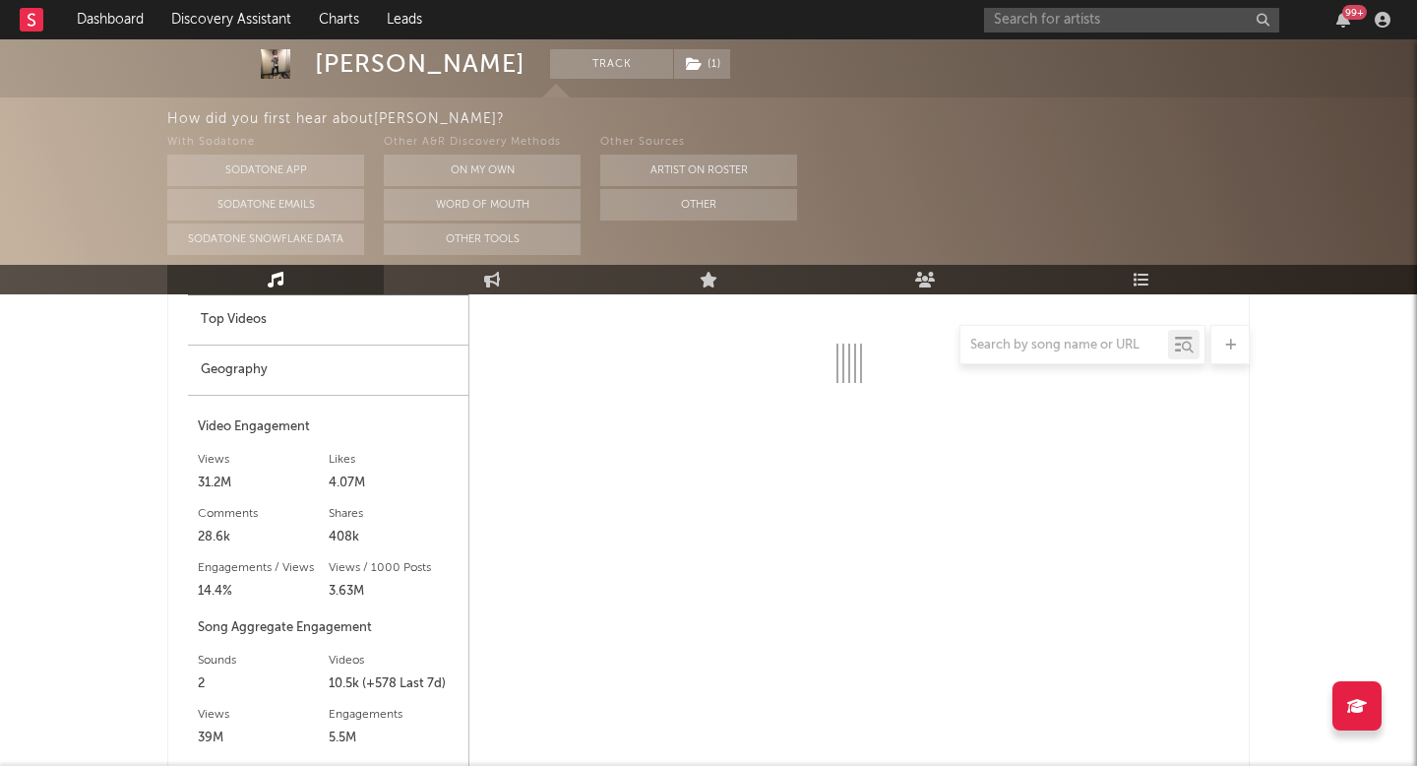
scroll to position [4543, 0]
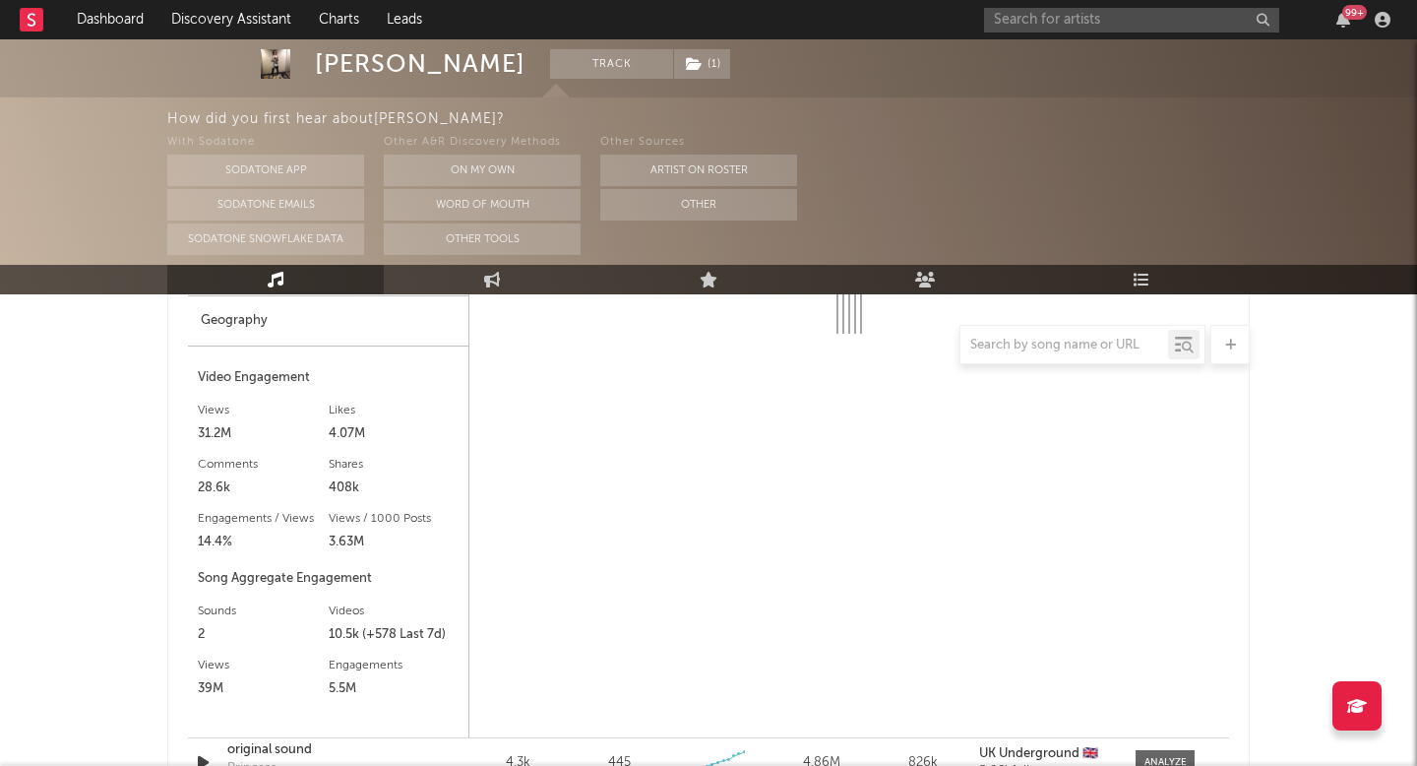
select select "6m"
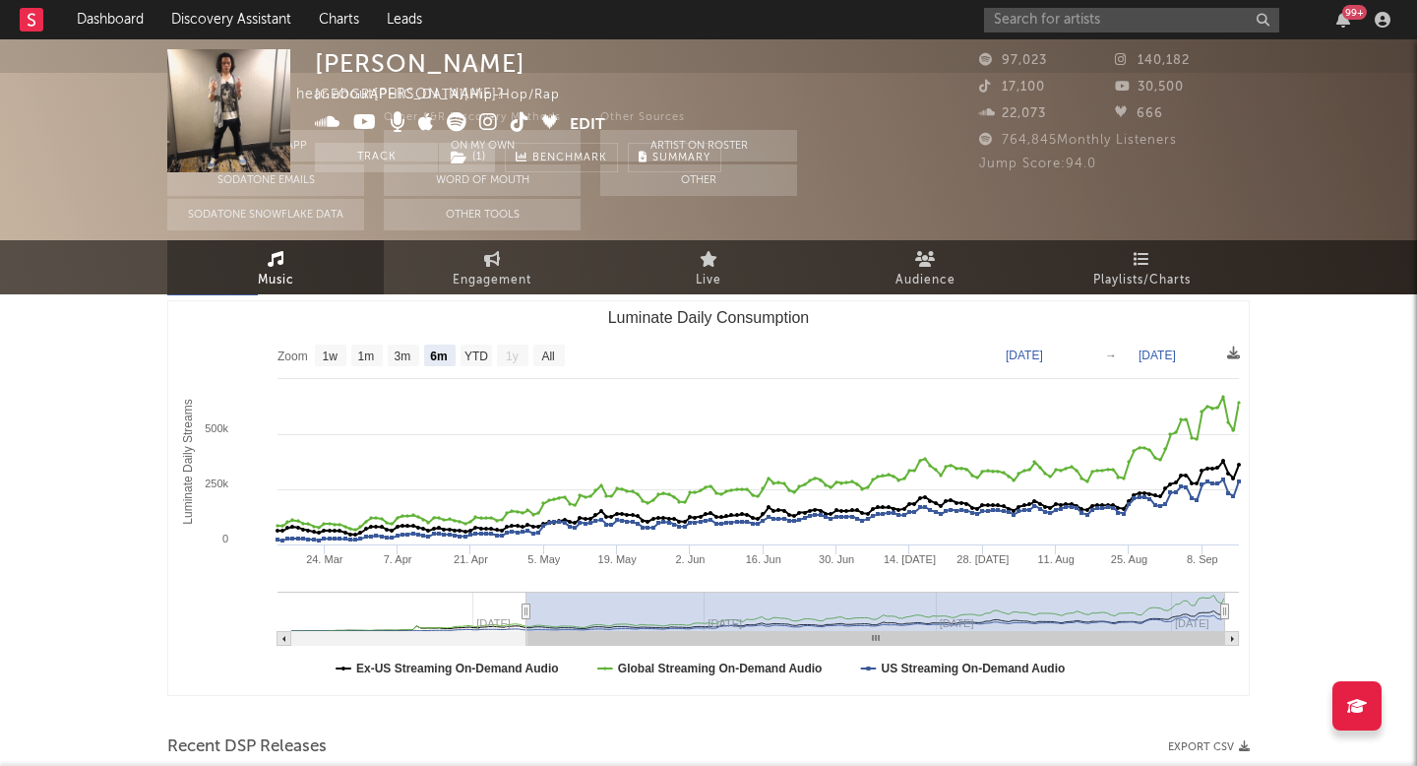
scroll to position [0, 0]
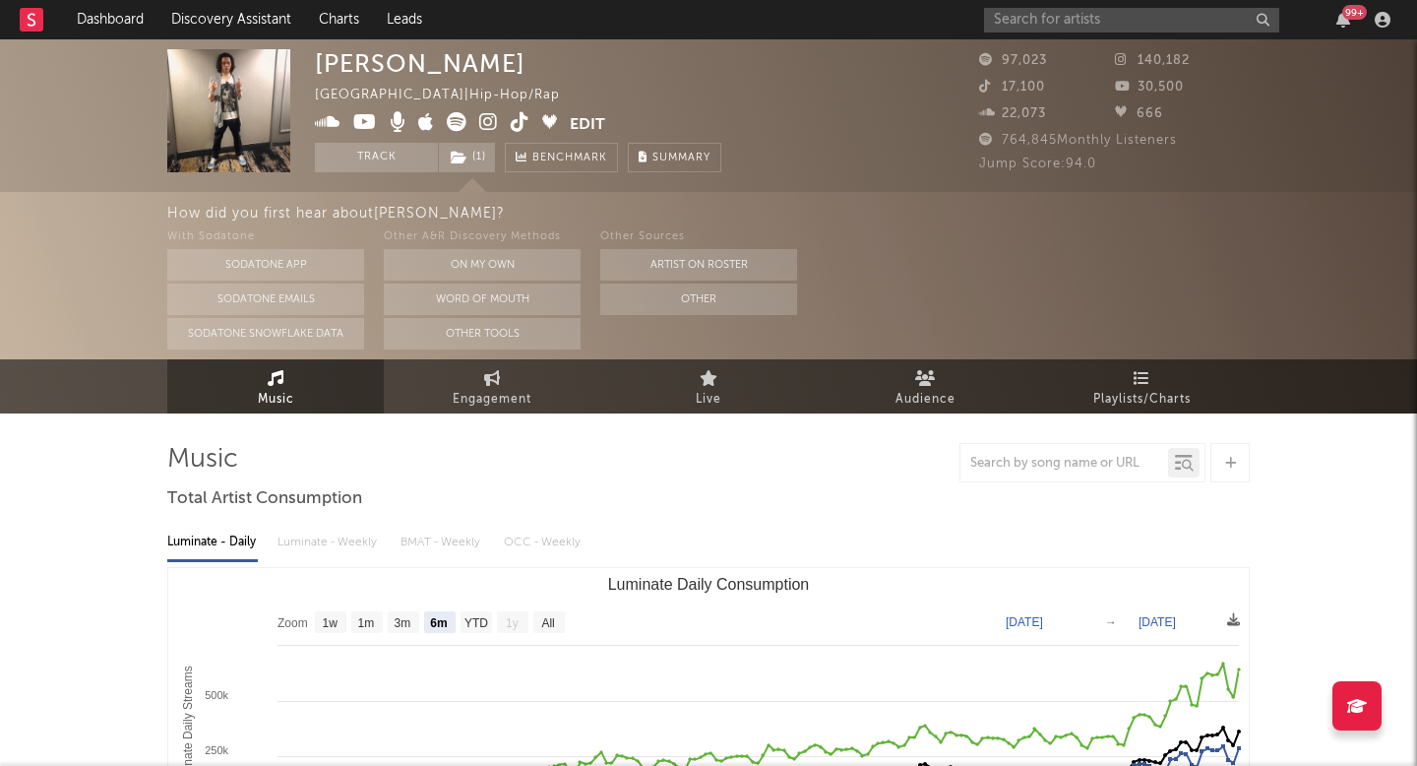
click at [513, 118] on icon at bounding box center [520, 122] width 19 height 20
click at [484, 372] on icon at bounding box center [492, 378] width 17 height 16
select select "1w"
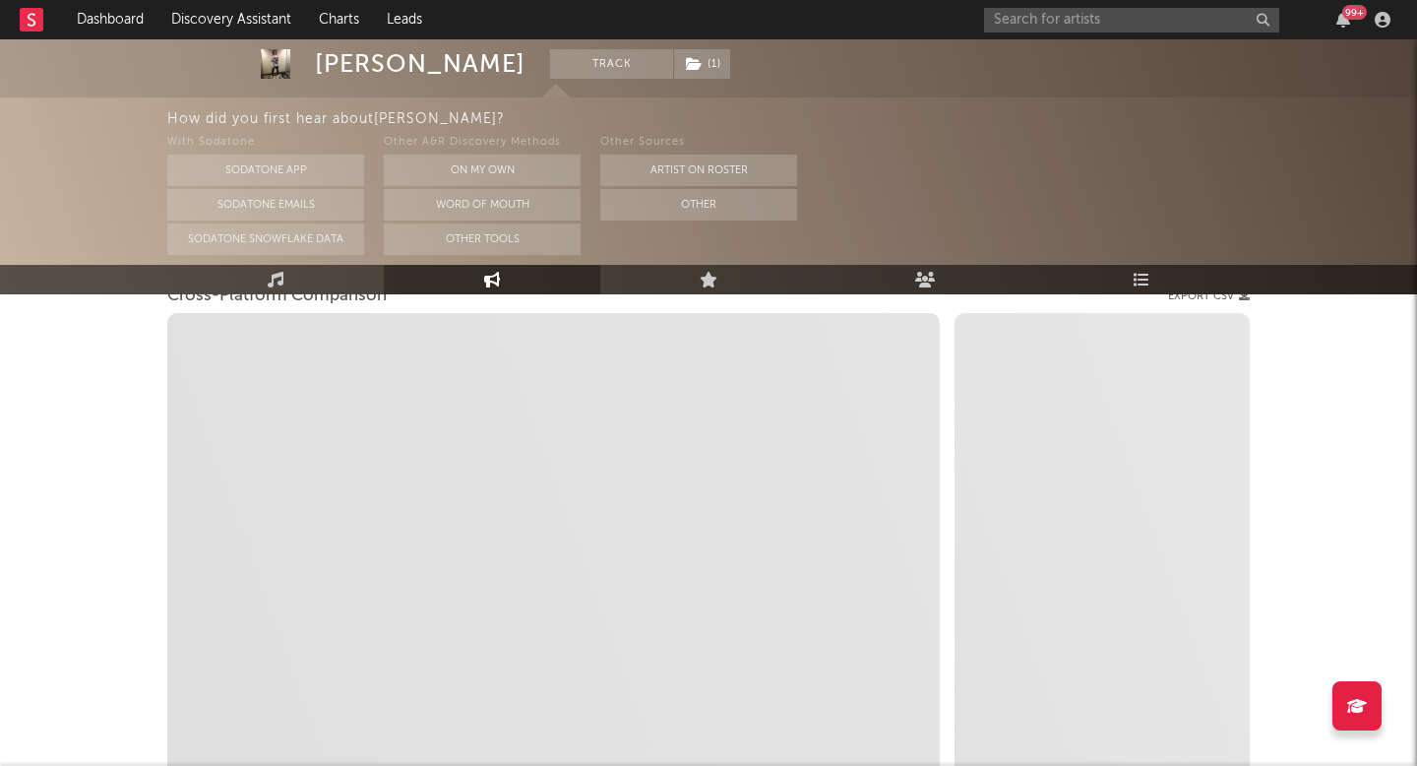
scroll to position [372, 0]
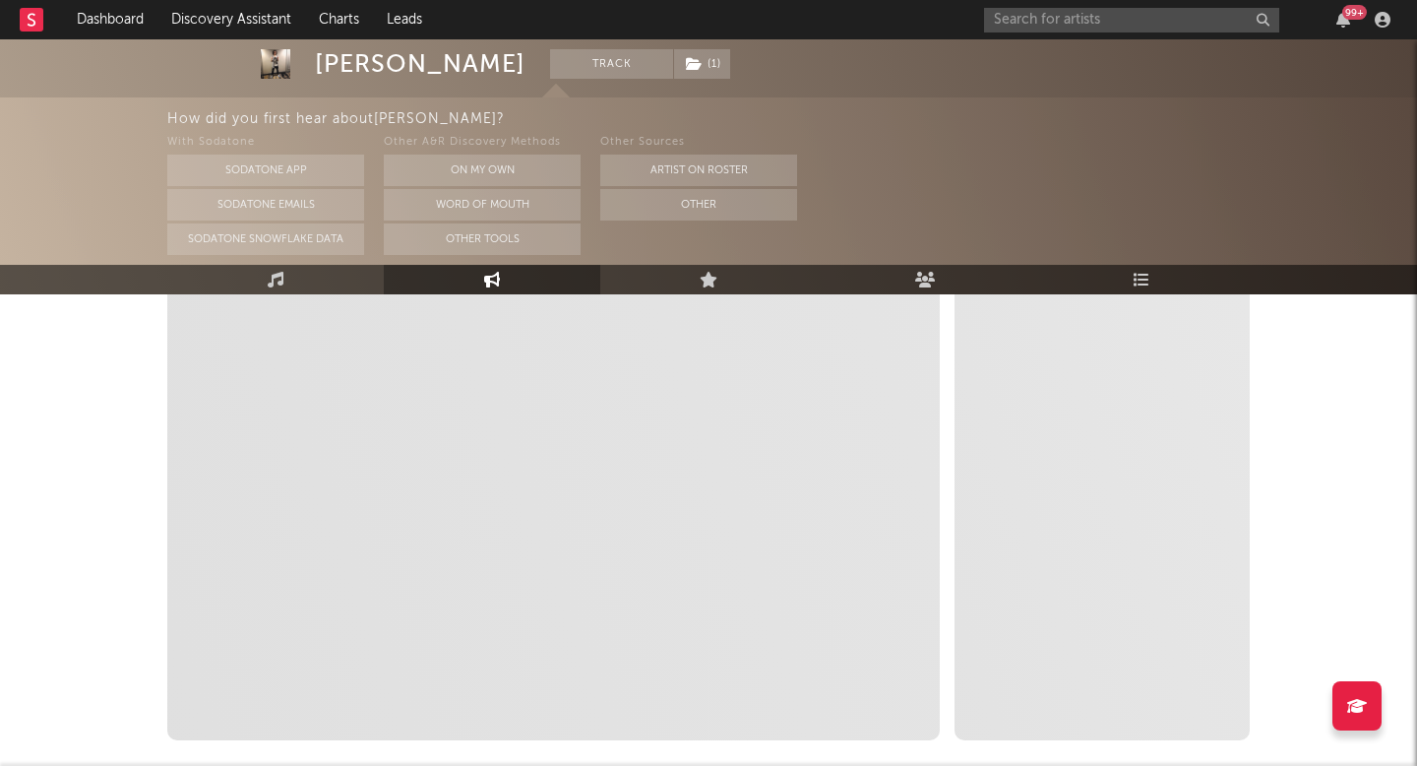
select select "1m"
